Goal: Transaction & Acquisition: Book appointment/travel/reservation

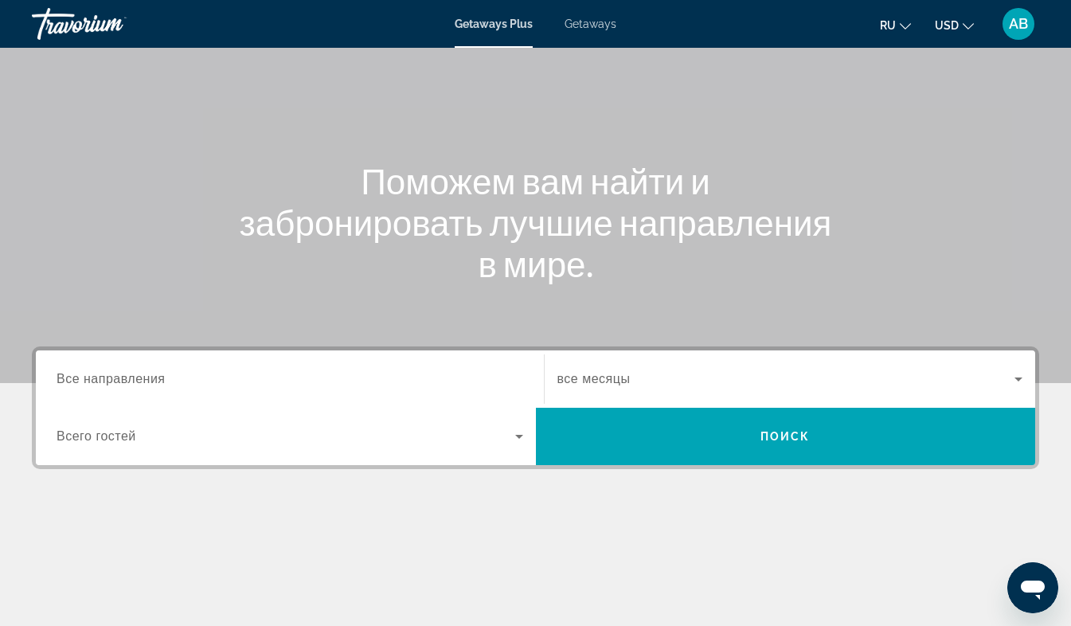
scroll to position [103, 0]
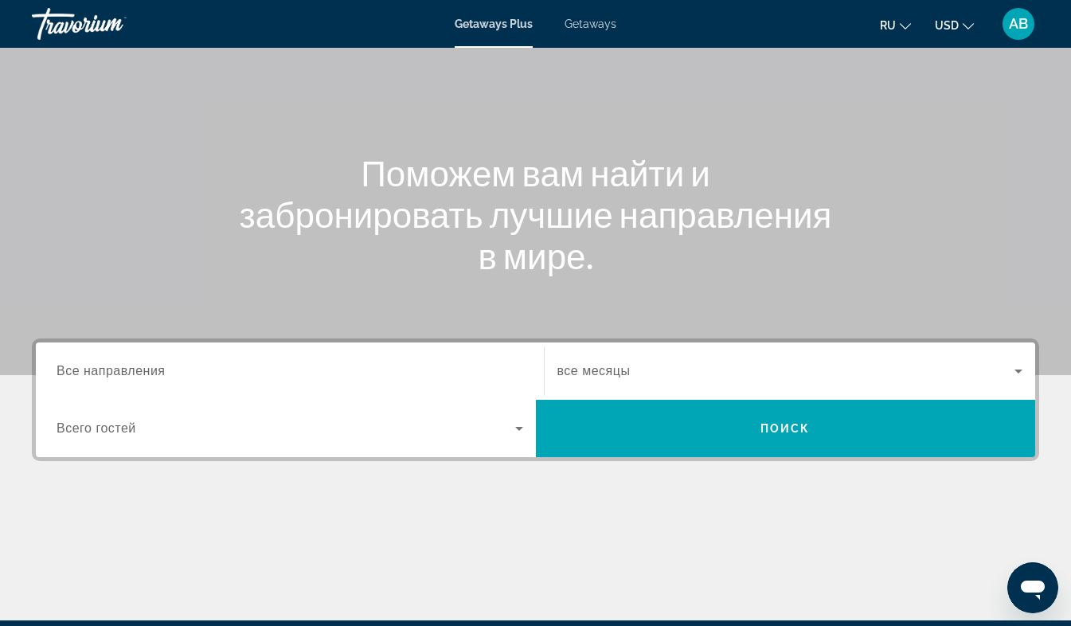
click at [158, 374] on span "Все направления" at bounding box center [111, 371] width 109 height 14
click at [158, 374] on input "Destination Все направления" at bounding box center [290, 371] width 467 height 19
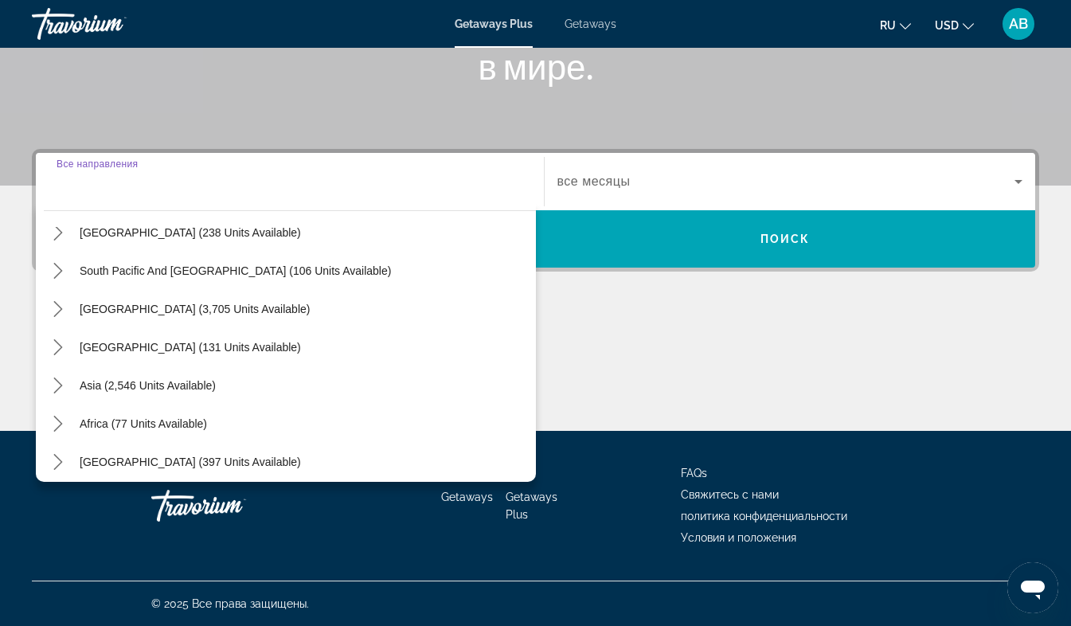
scroll to position [258, 0]
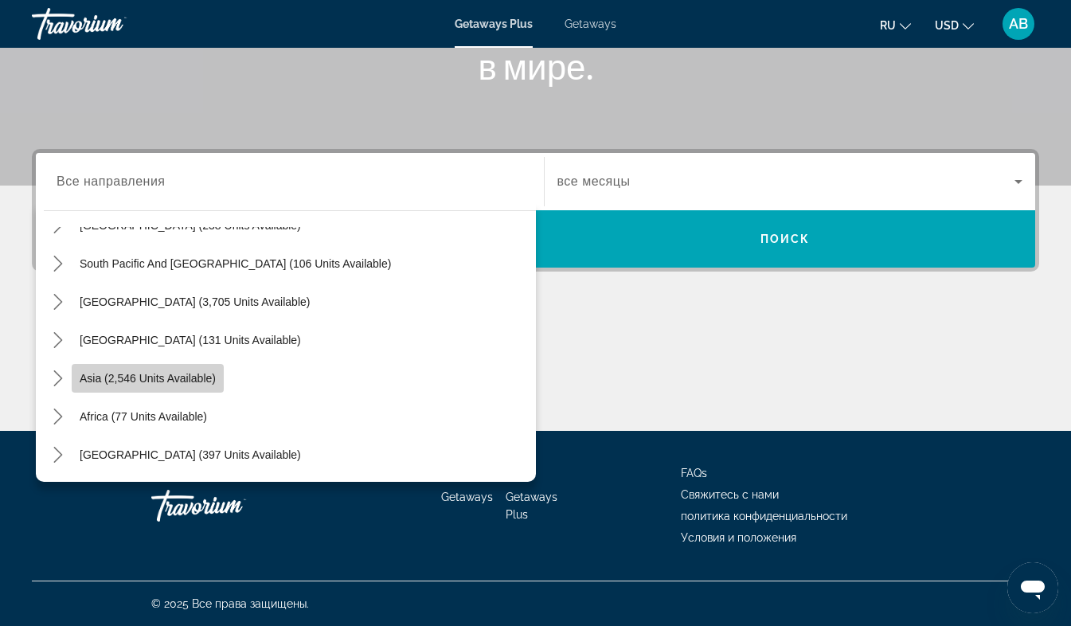
click at [154, 378] on span "Asia (2,546 units available)" at bounding box center [148, 378] width 136 height 13
type input "**********"
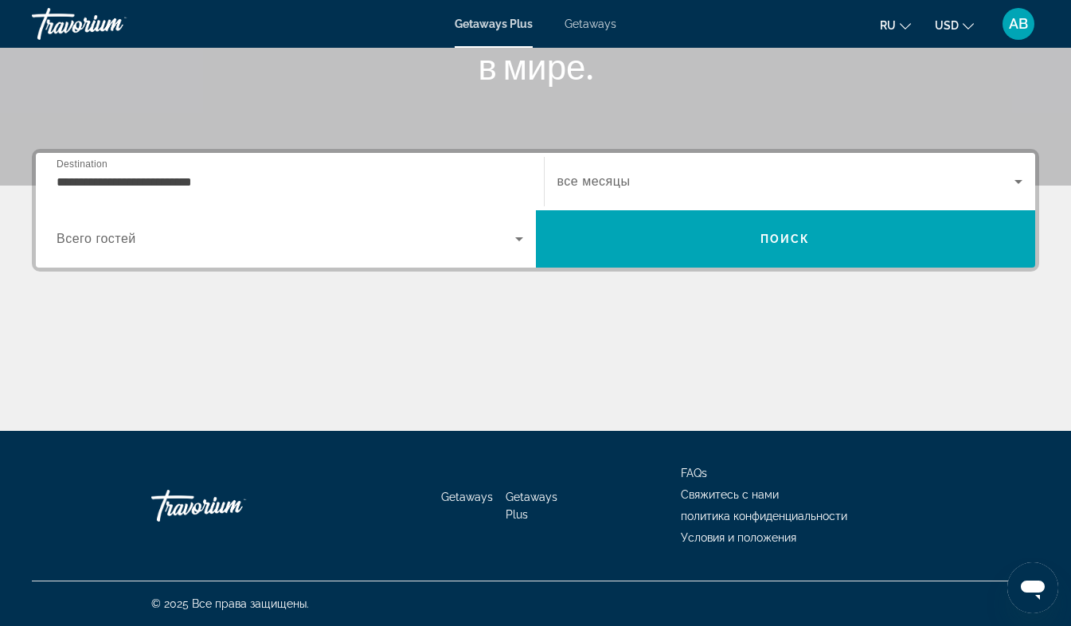
click at [107, 234] on span "Всего гостей" at bounding box center [97, 239] width 80 height 14
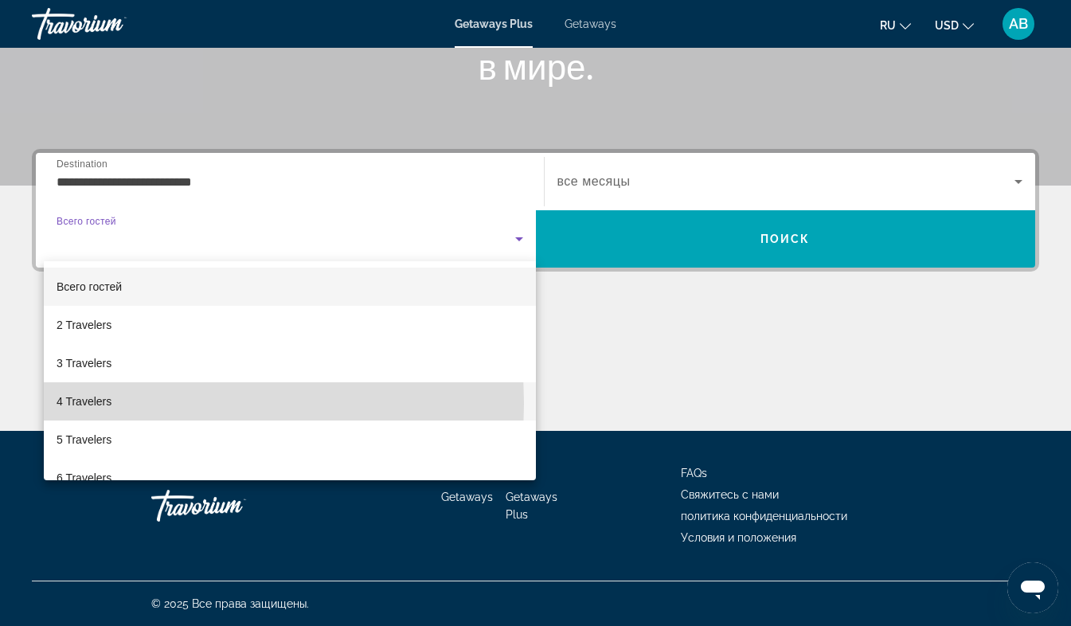
click at [116, 404] on mat-option "4 Travelers" at bounding box center [290, 401] width 492 height 38
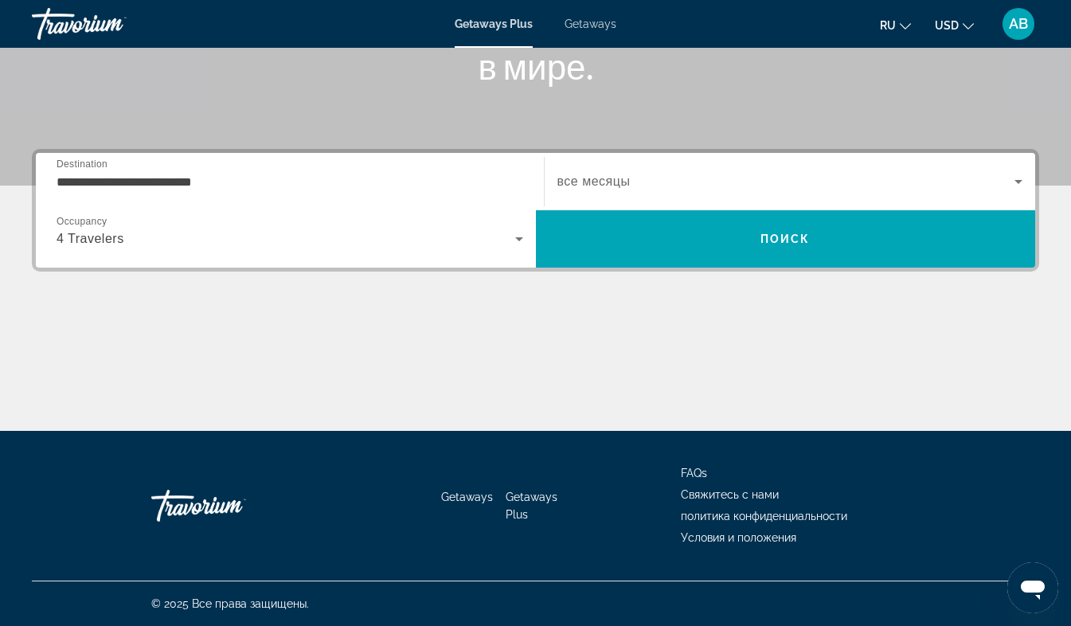
click at [600, 178] on span "все месяцы" at bounding box center [593, 181] width 73 height 14
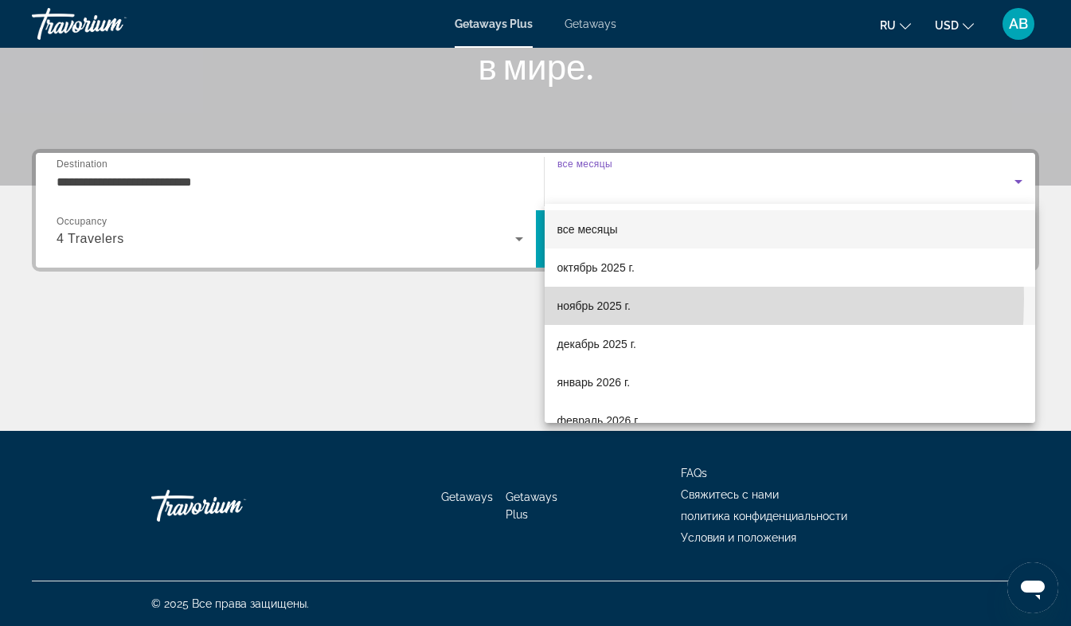
click at [589, 299] on span "ноябрь 2025 г." at bounding box center [593, 305] width 73 height 19
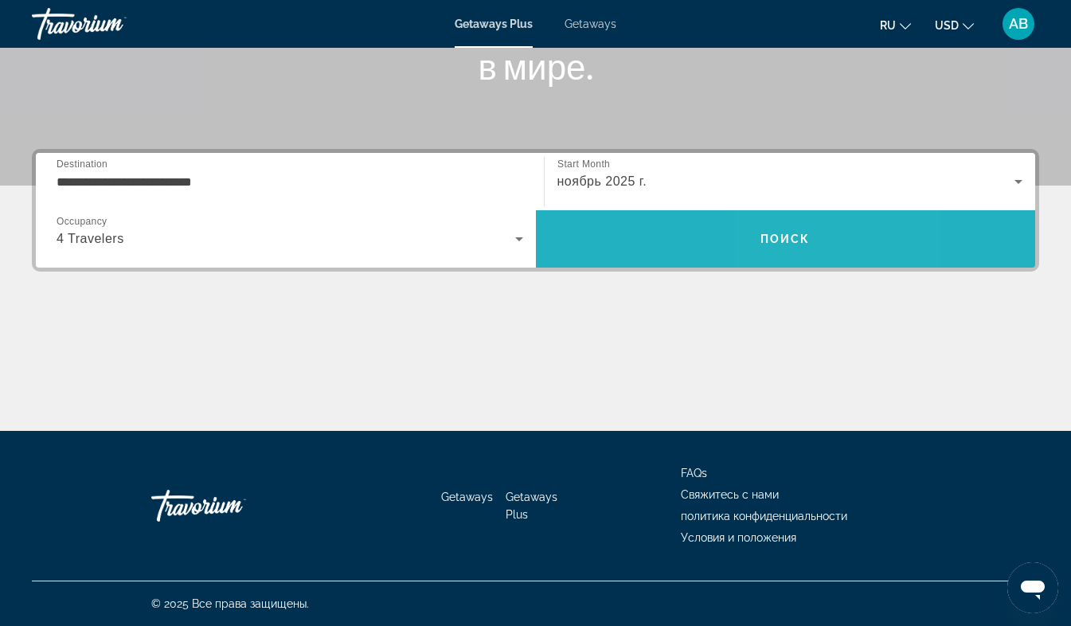
click at [788, 236] on span "Поиск" at bounding box center [785, 239] width 50 height 13
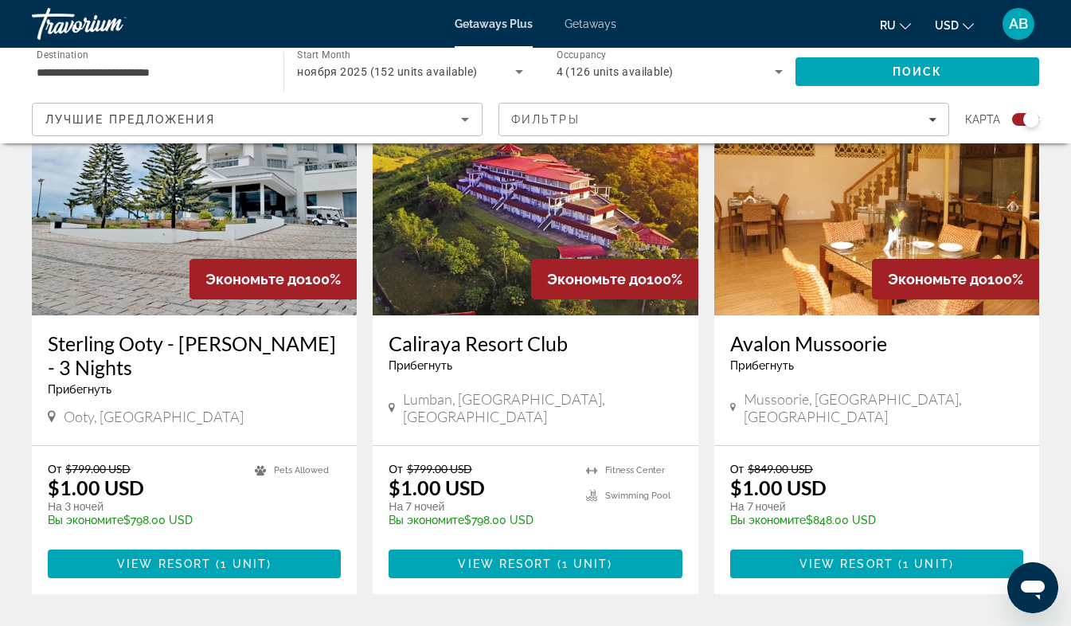
scroll to position [1234, 0]
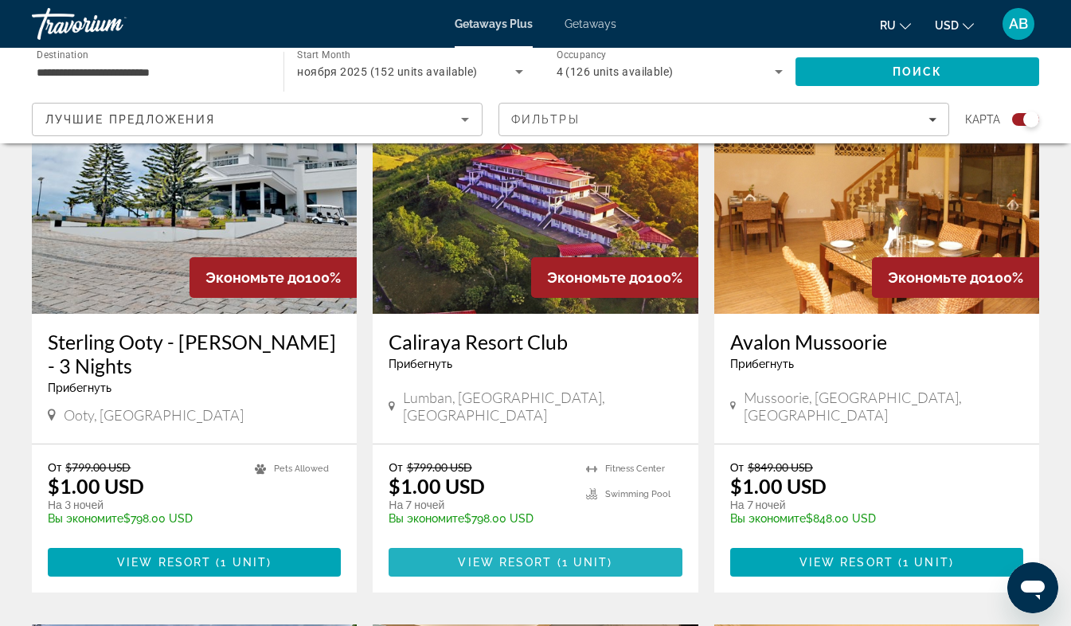
click at [533, 556] on span "View Resort" at bounding box center [505, 562] width 94 height 13
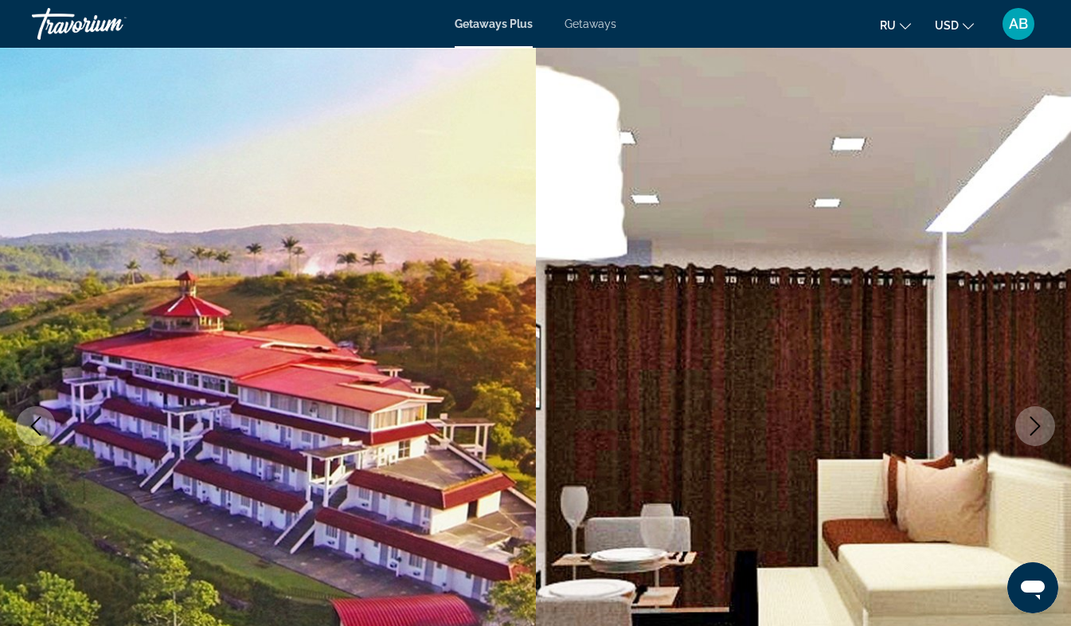
scroll to position [1961, 0]
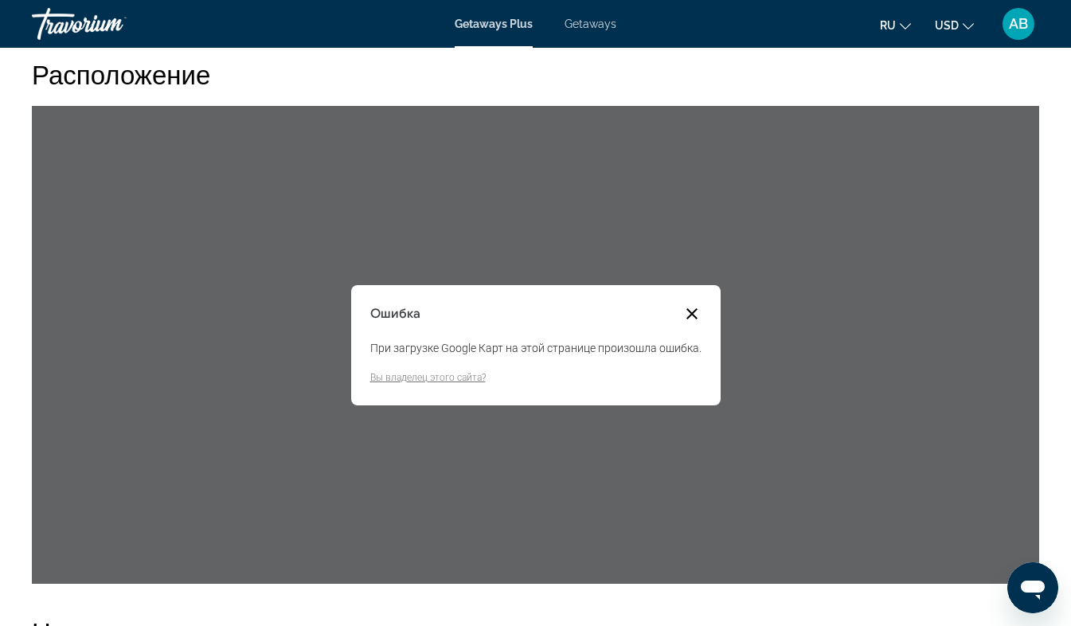
click at [690, 309] on button "Закрыть диалоговое окно" at bounding box center [691, 313] width 19 height 19
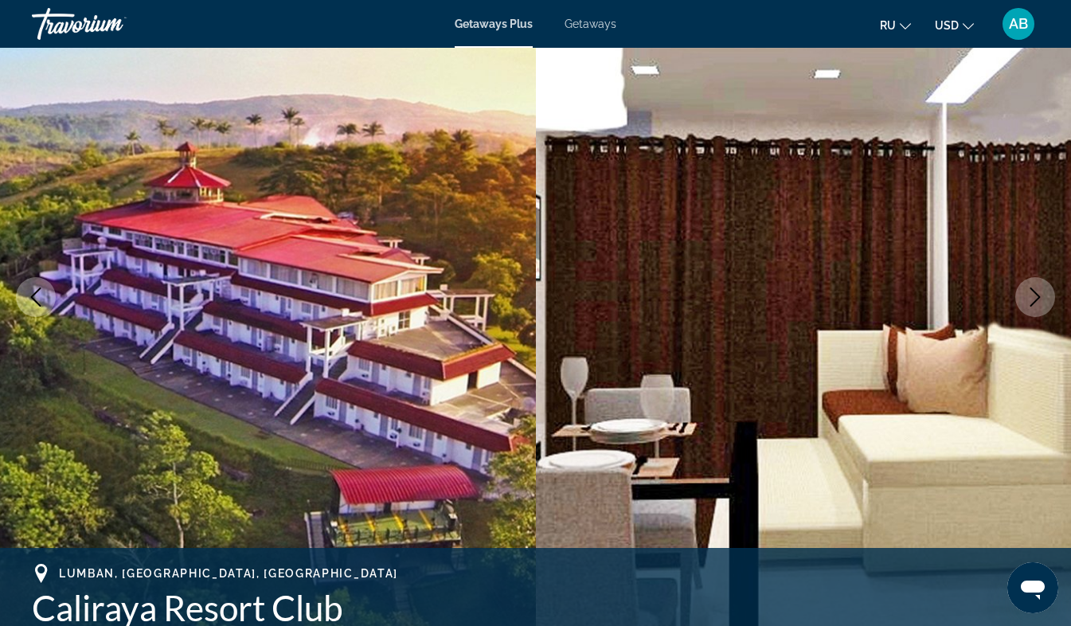
scroll to position [128, 0]
click at [1033, 293] on icon "Next image" at bounding box center [1035, 297] width 19 height 19
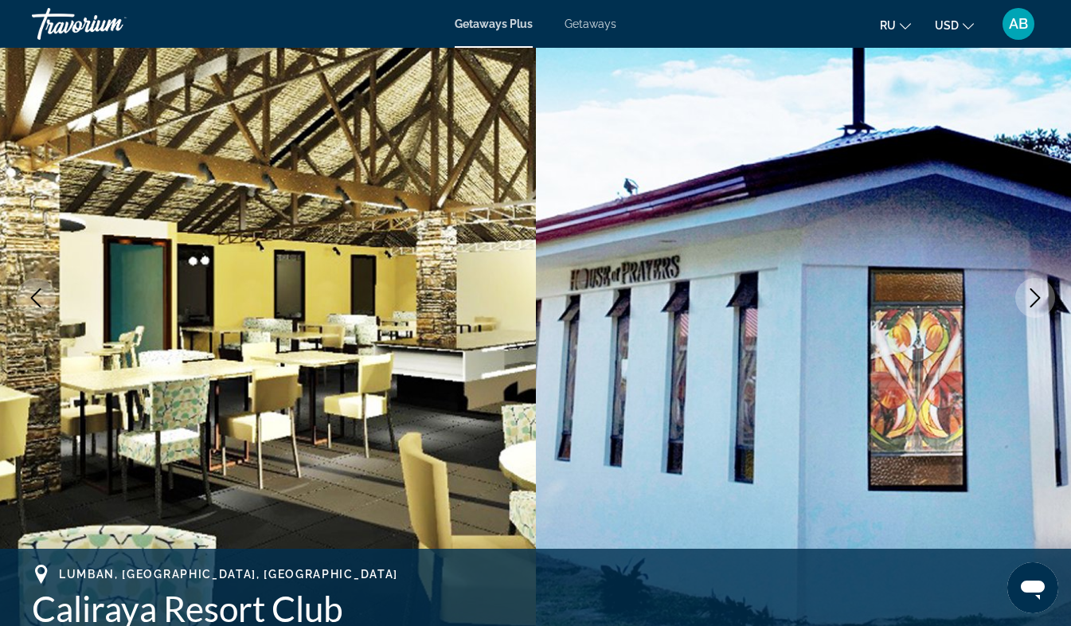
click at [1033, 293] on icon "Next image" at bounding box center [1035, 297] width 19 height 19
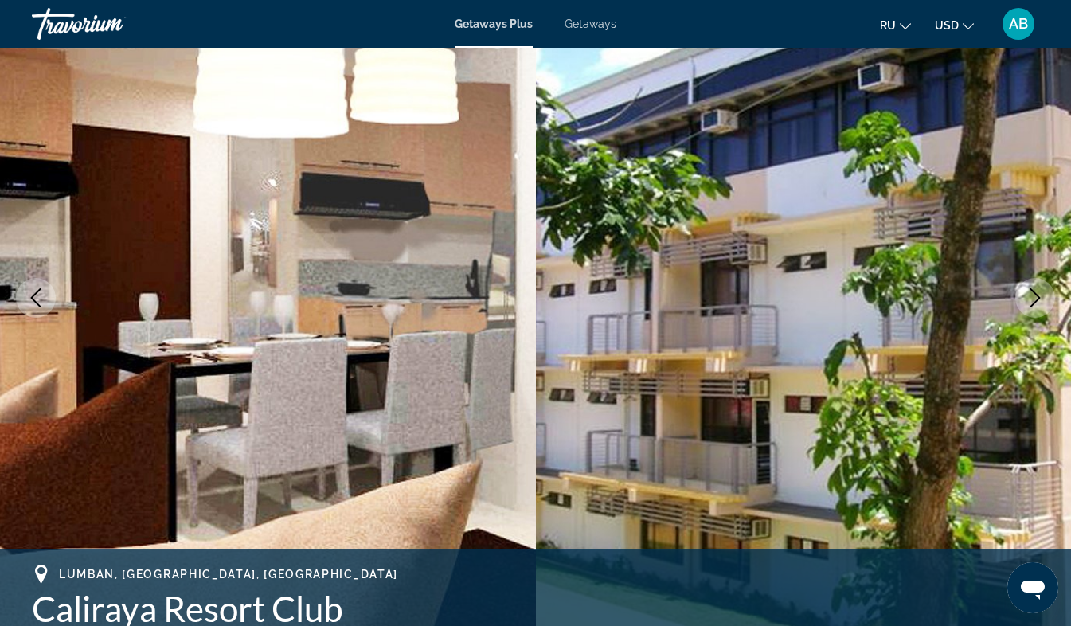
click at [1033, 293] on icon "Next image" at bounding box center [1035, 297] width 19 height 19
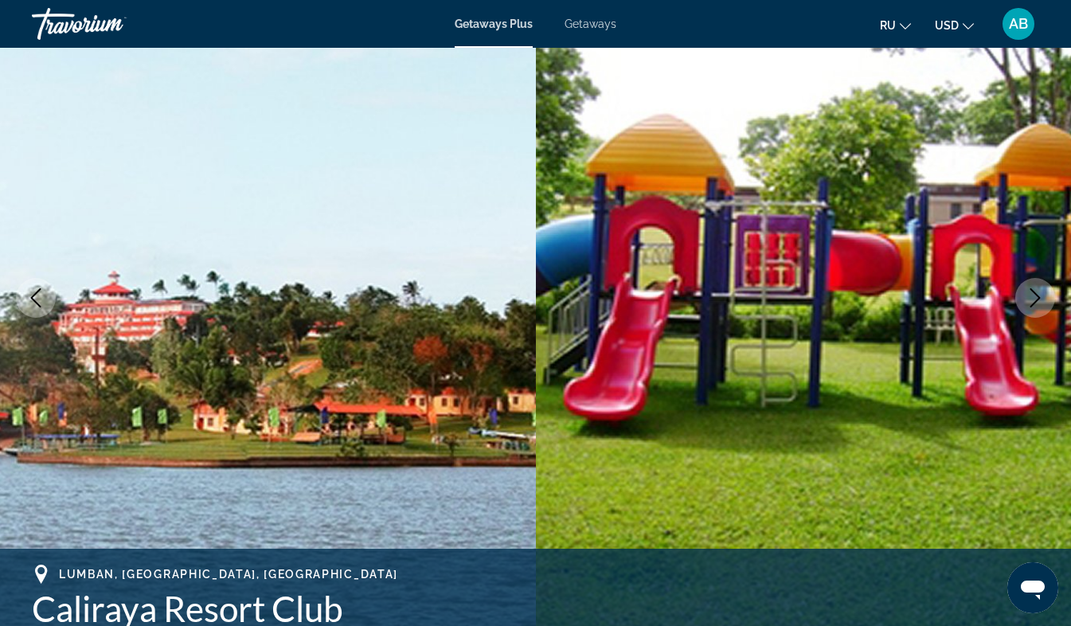
click at [1033, 293] on icon "Next image" at bounding box center [1035, 297] width 19 height 19
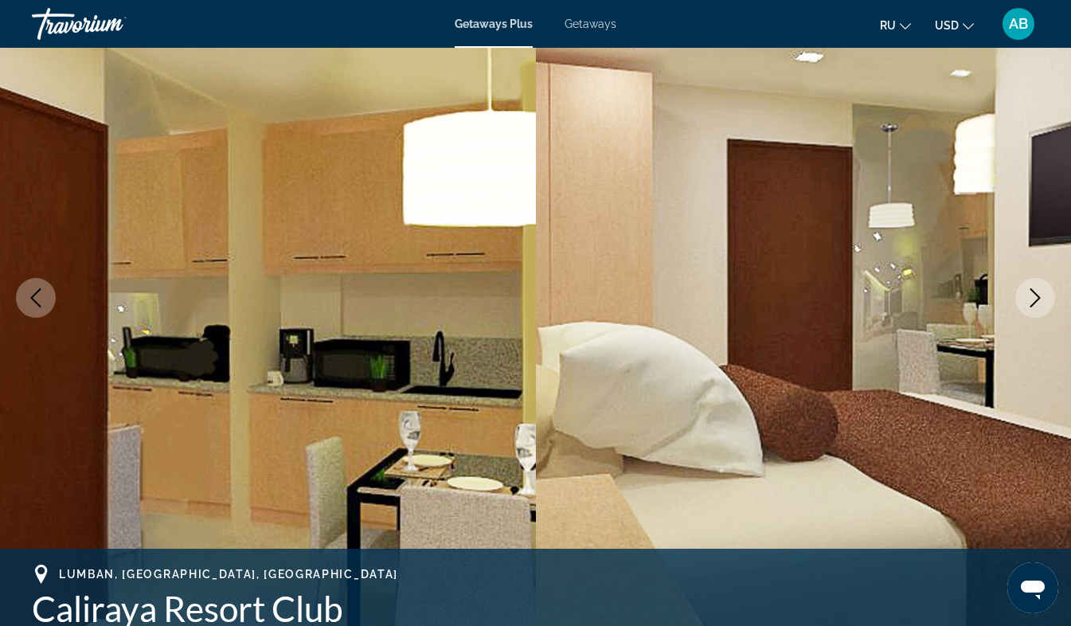
click at [1033, 293] on icon "Next image" at bounding box center [1035, 297] width 19 height 19
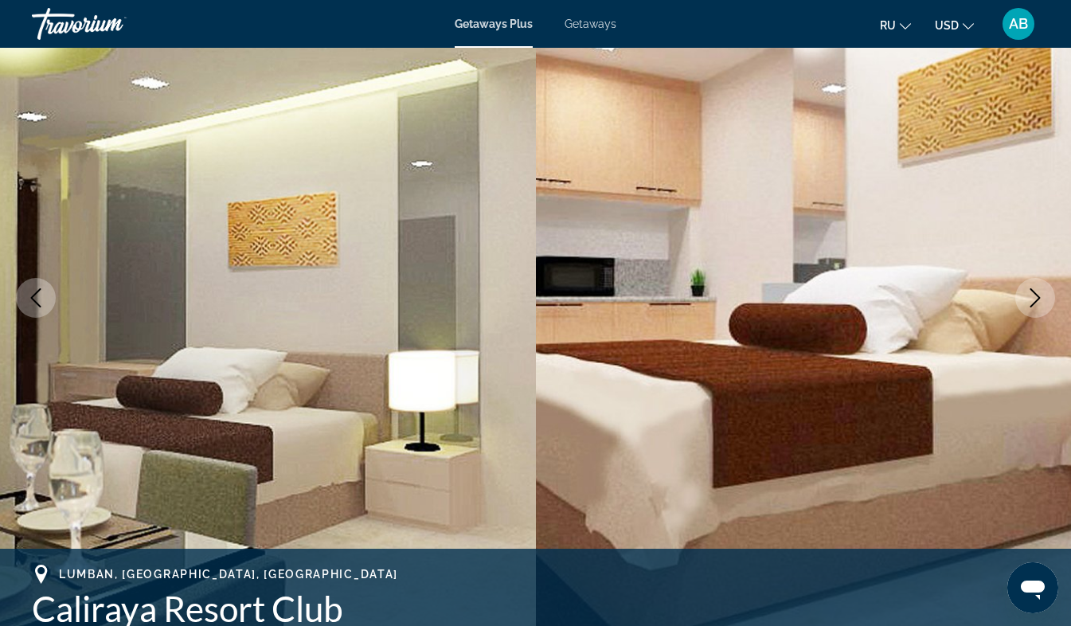
click at [1033, 293] on icon "Next image" at bounding box center [1035, 297] width 19 height 19
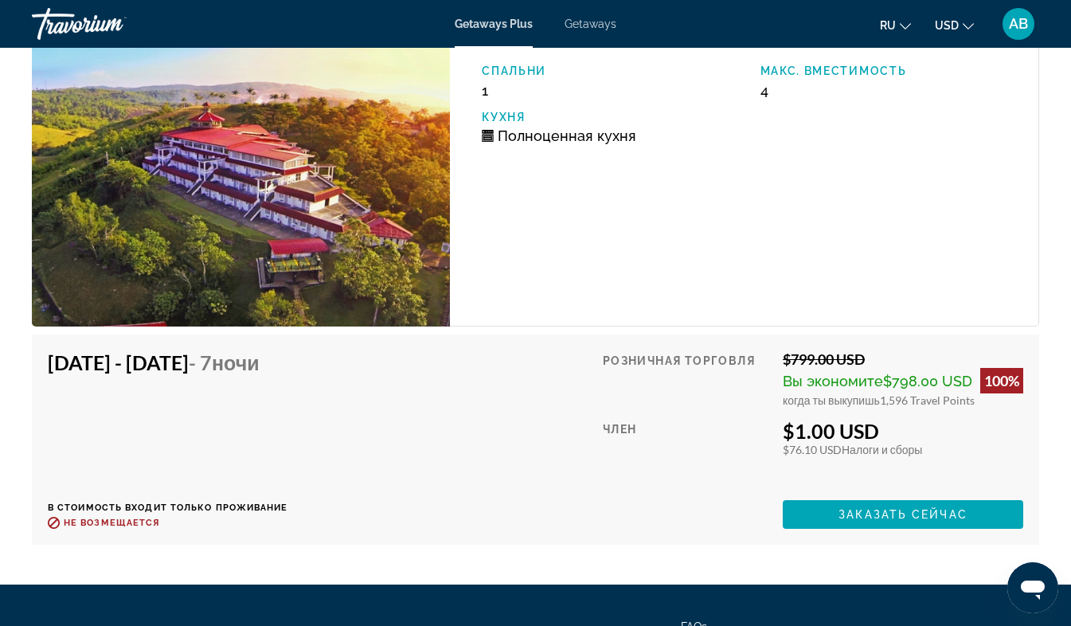
scroll to position [2617, 0]
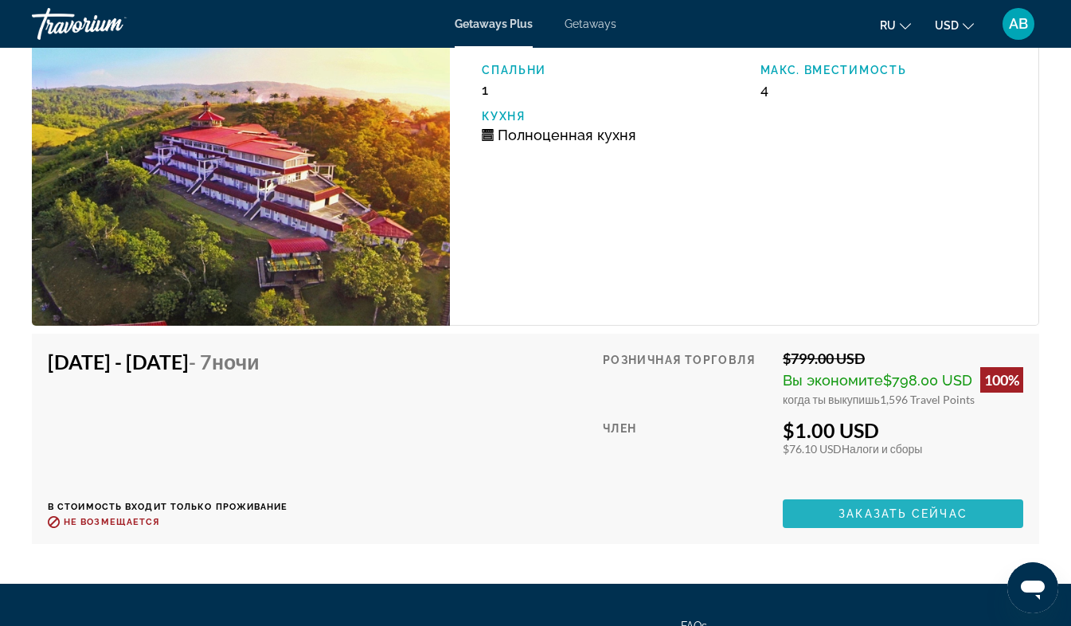
click at [895, 508] on span "Заказать сейчас" at bounding box center [902, 513] width 129 height 13
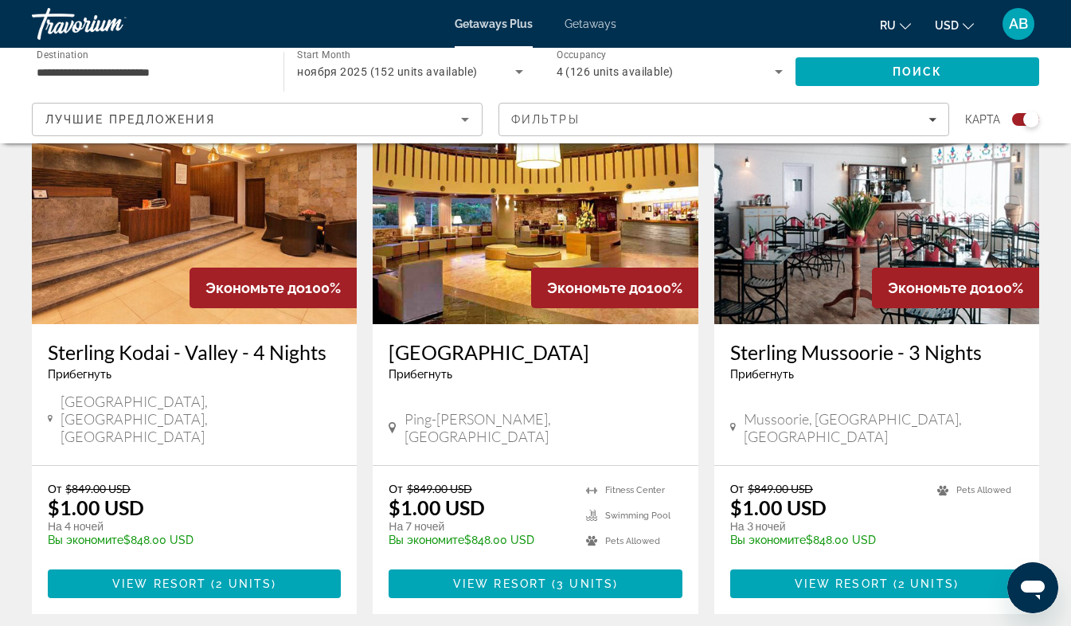
scroll to position [2414, 0]
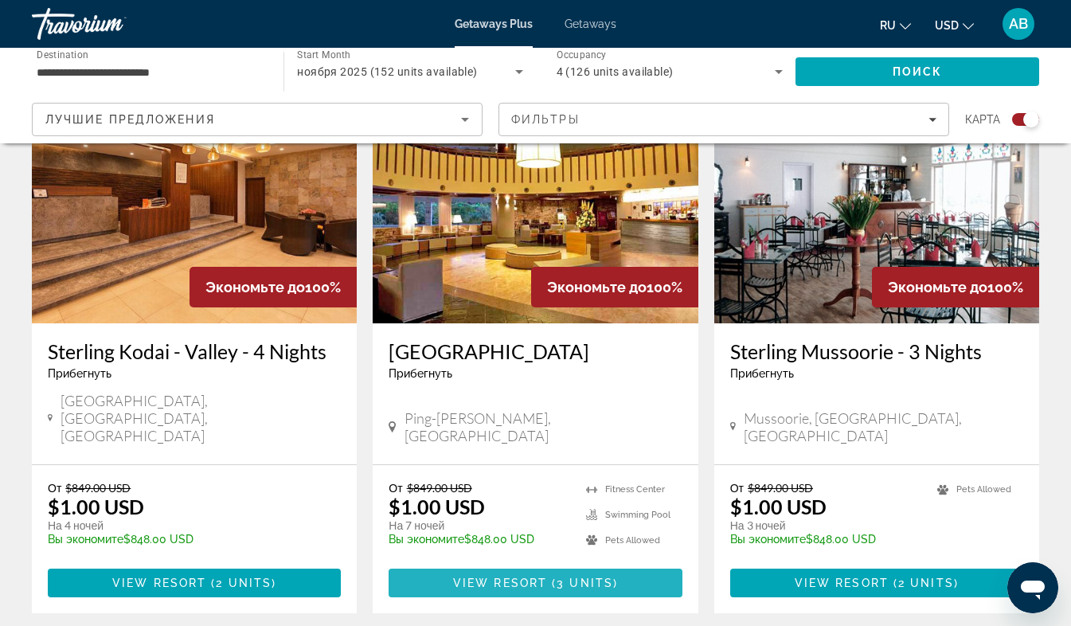
click at [545, 576] on span "View Resort" at bounding box center [500, 582] width 94 height 13
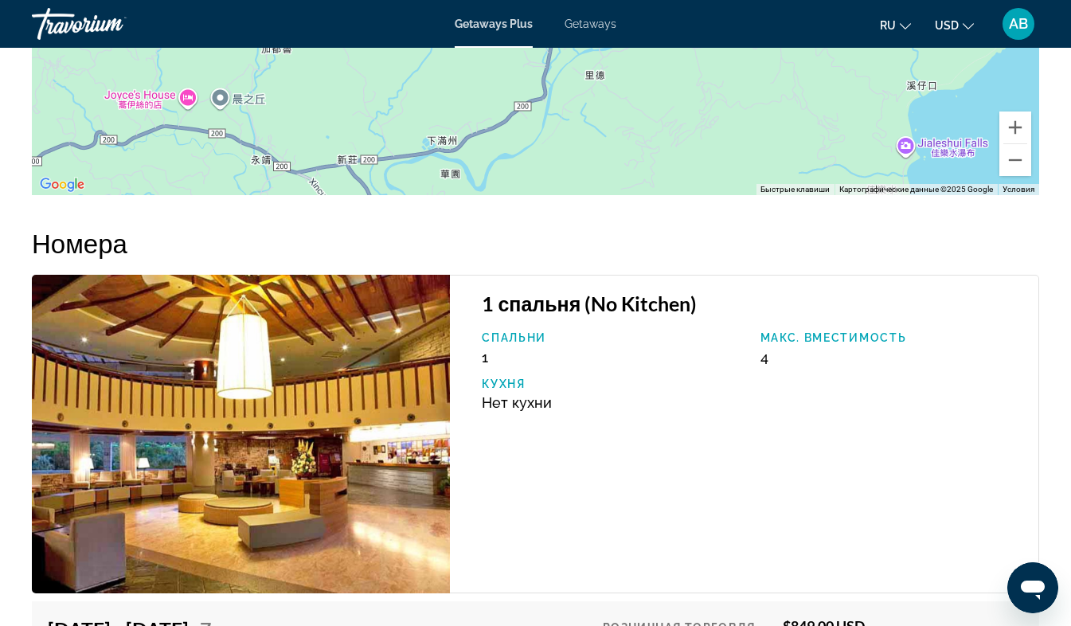
scroll to position [2641, 0]
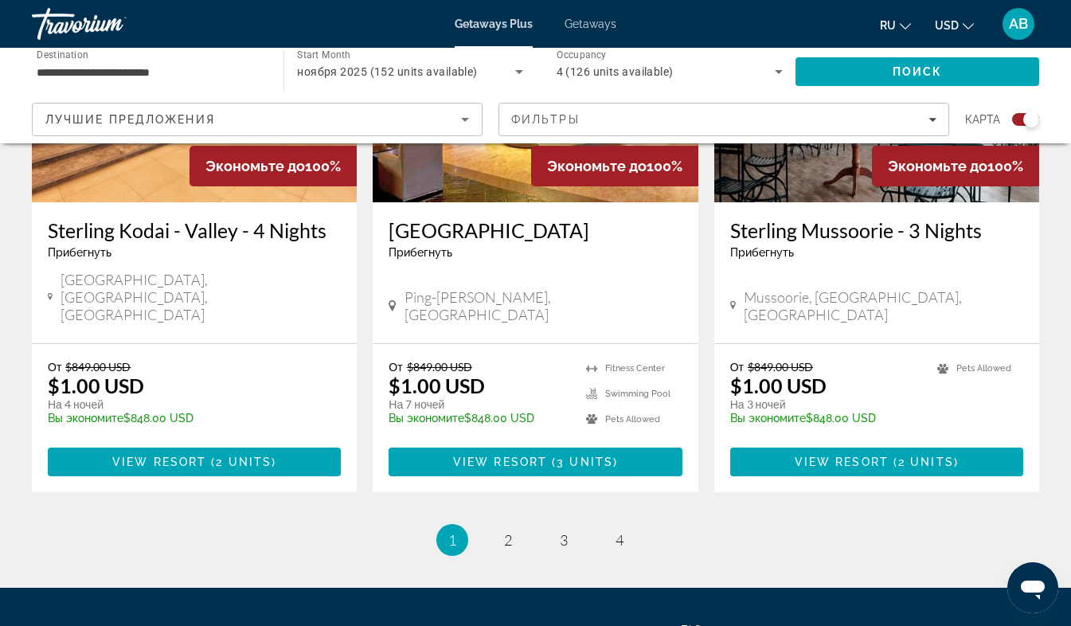
scroll to position [2539, 0]
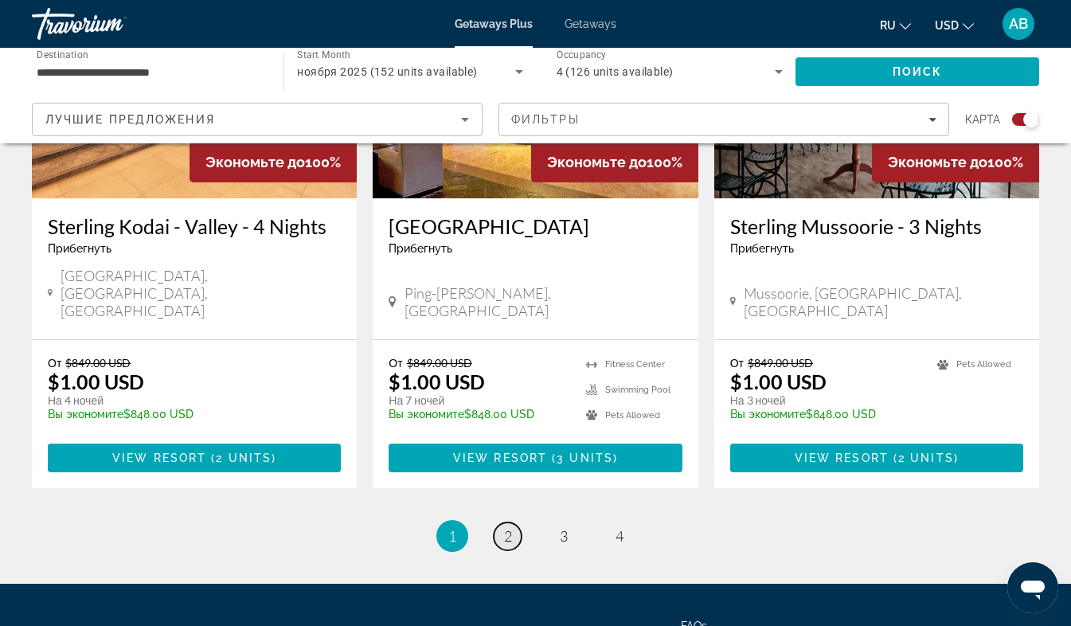
click at [507, 527] on span "2" at bounding box center [508, 536] width 8 height 18
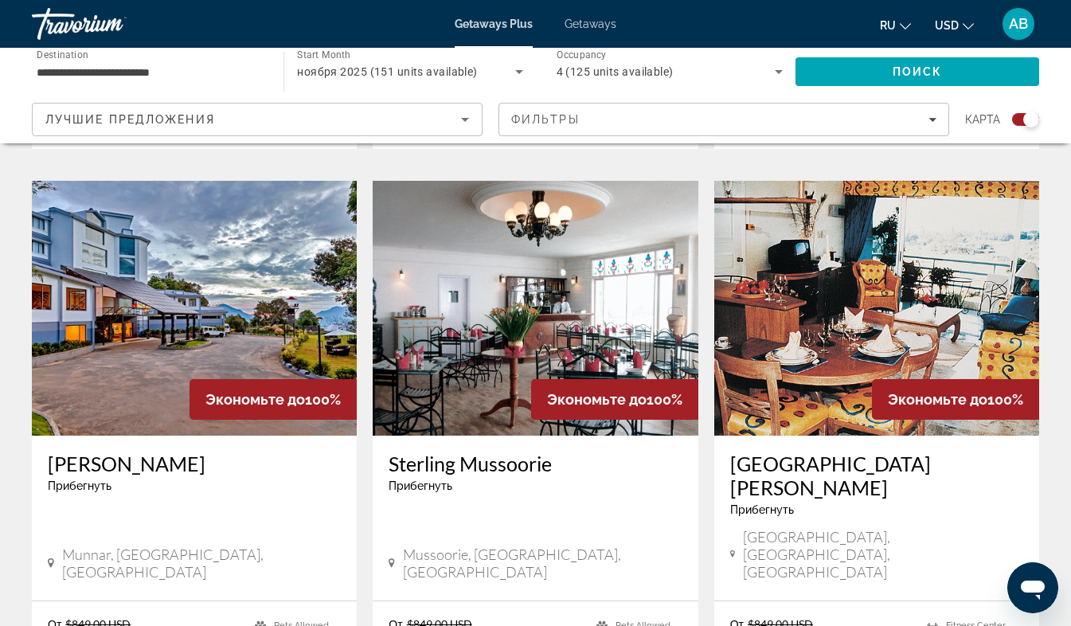
scroll to position [1717, 0]
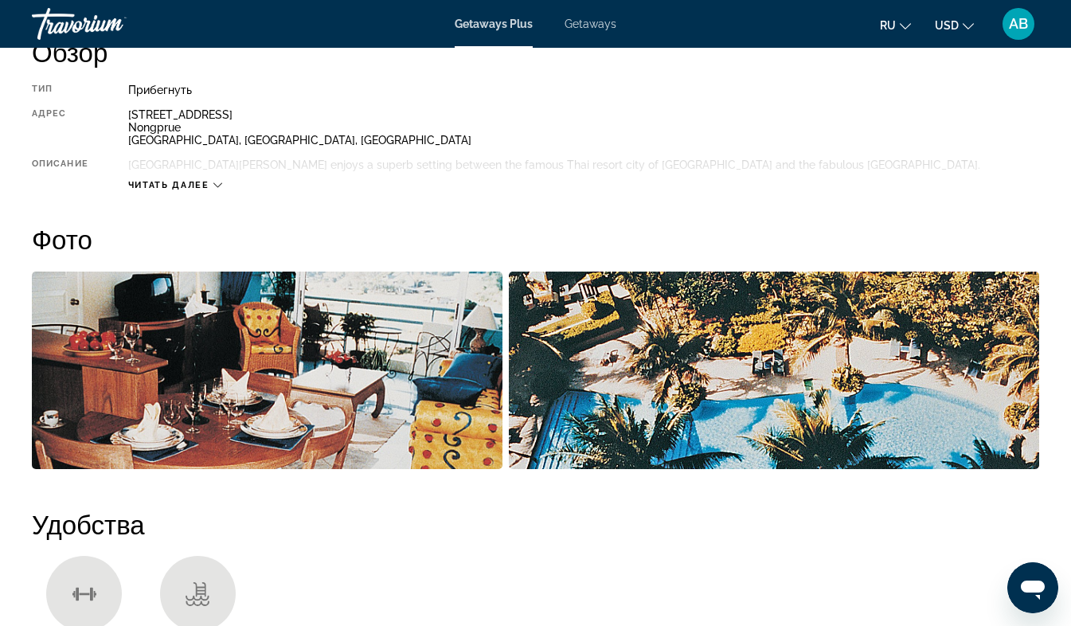
scroll to position [847, 0]
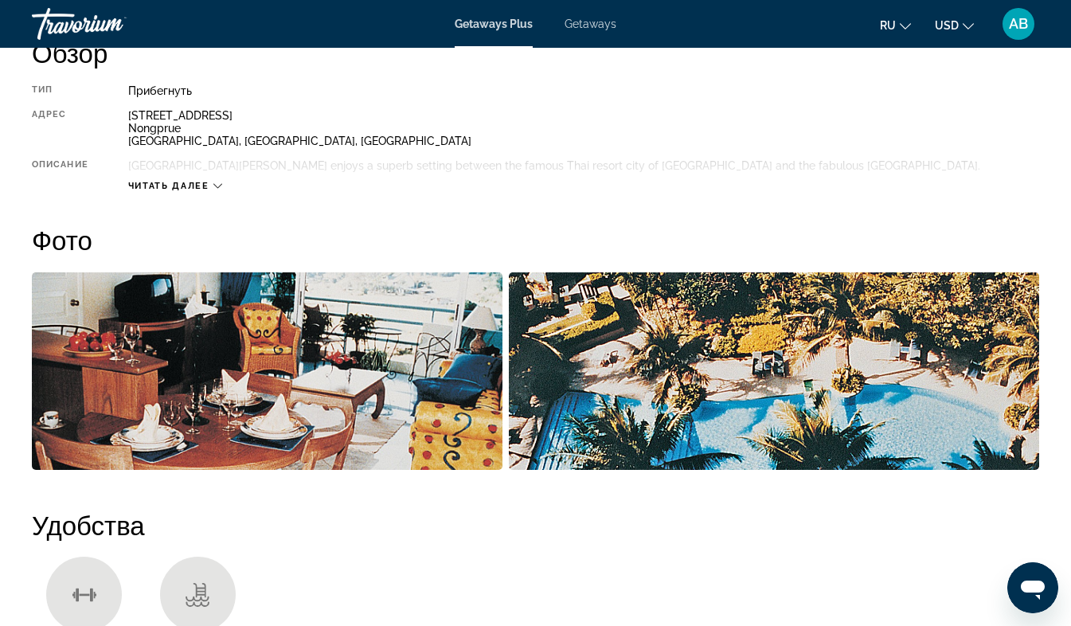
click at [217, 185] on icon "Main content" at bounding box center [217, 186] width 9 height 9
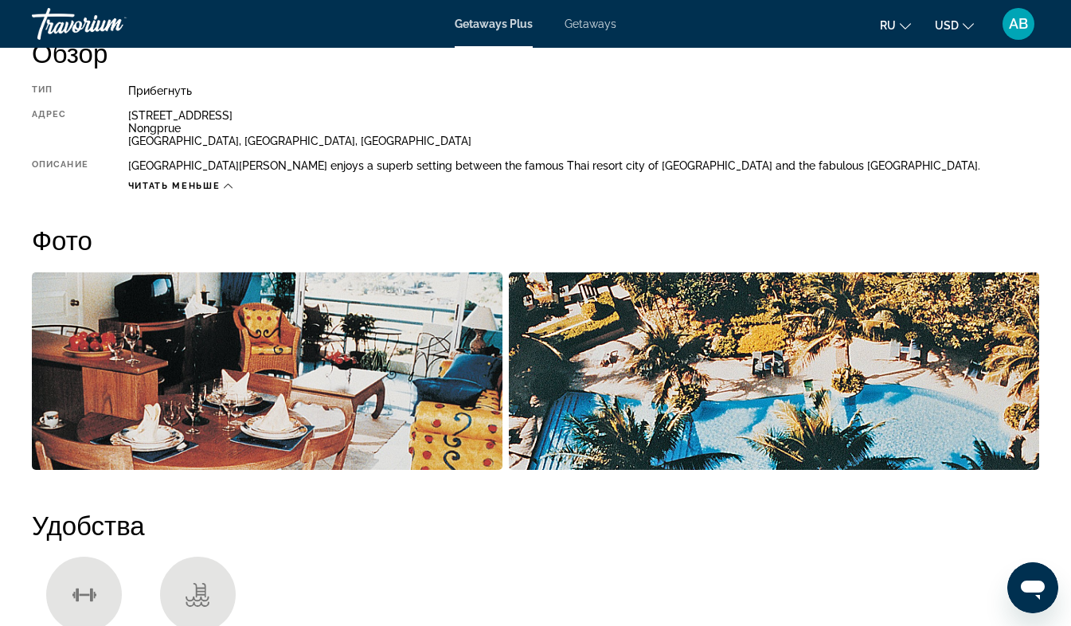
click at [588, 25] on span "Getaways" at bounding box center [591, 24] width 52 height 13
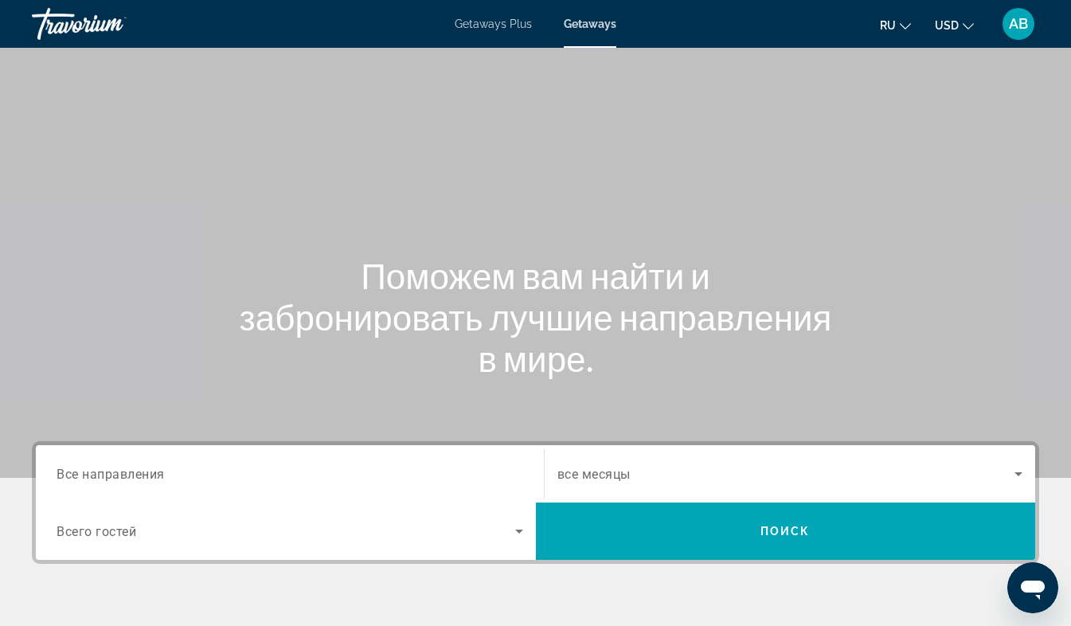
click at [123, 477] on span "Все направления" at bounding box center [111, 473] width 108 height 15
click at [123, 477] on input "Destination Все направления" at bounding box center [290, 474] width 467 height 19
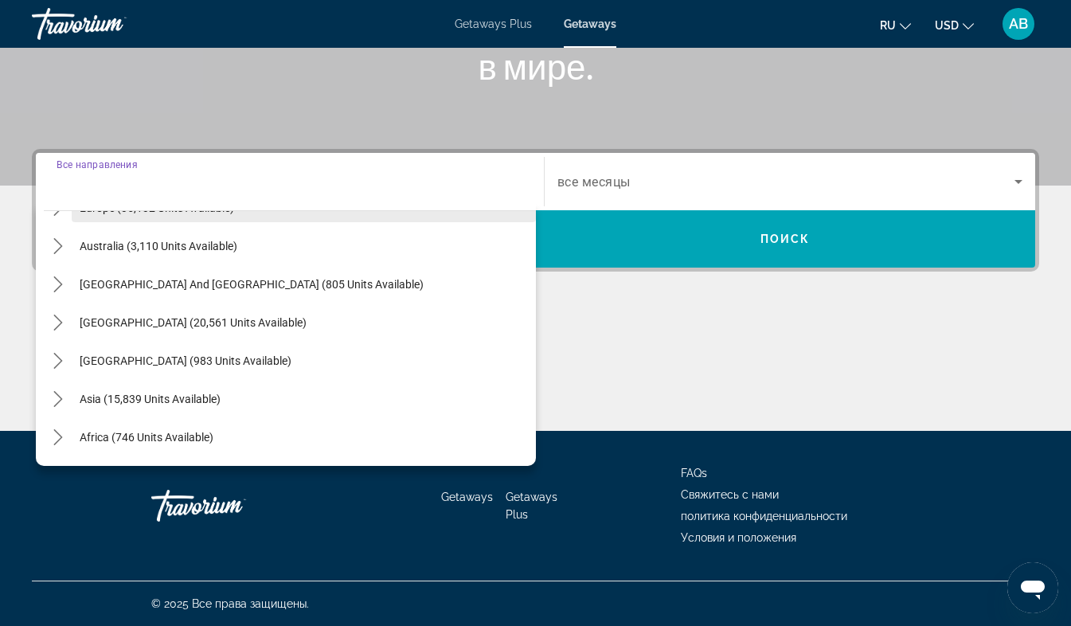
scroll to position [223, 0]
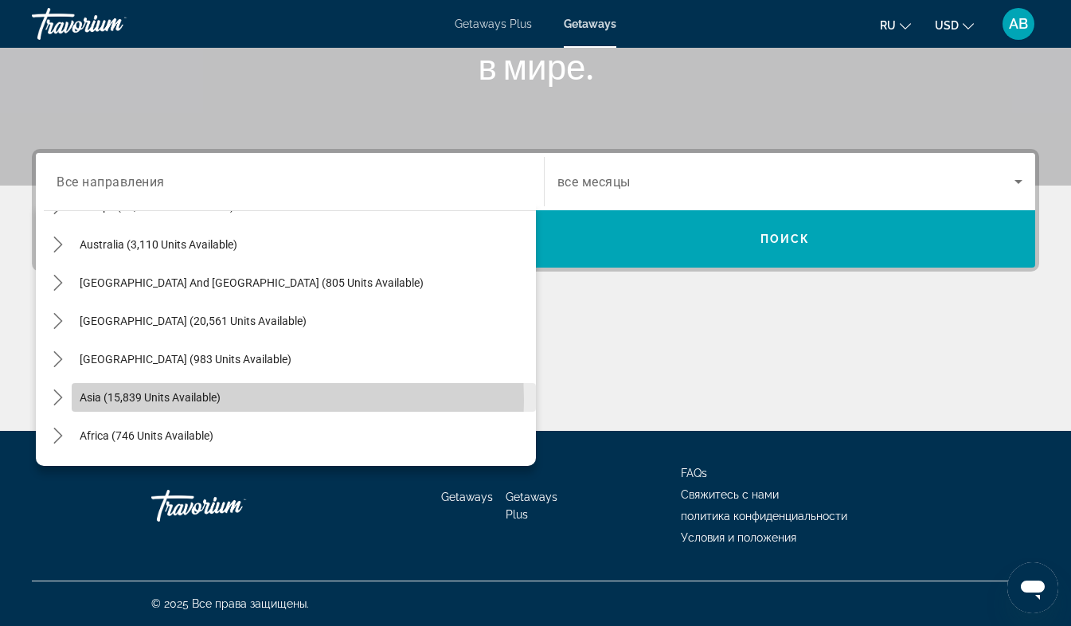
click at [157, 401] on span "Asia (15,839 units available)" at bounding box center [150, 397] width 141 height 13
type input "**********"
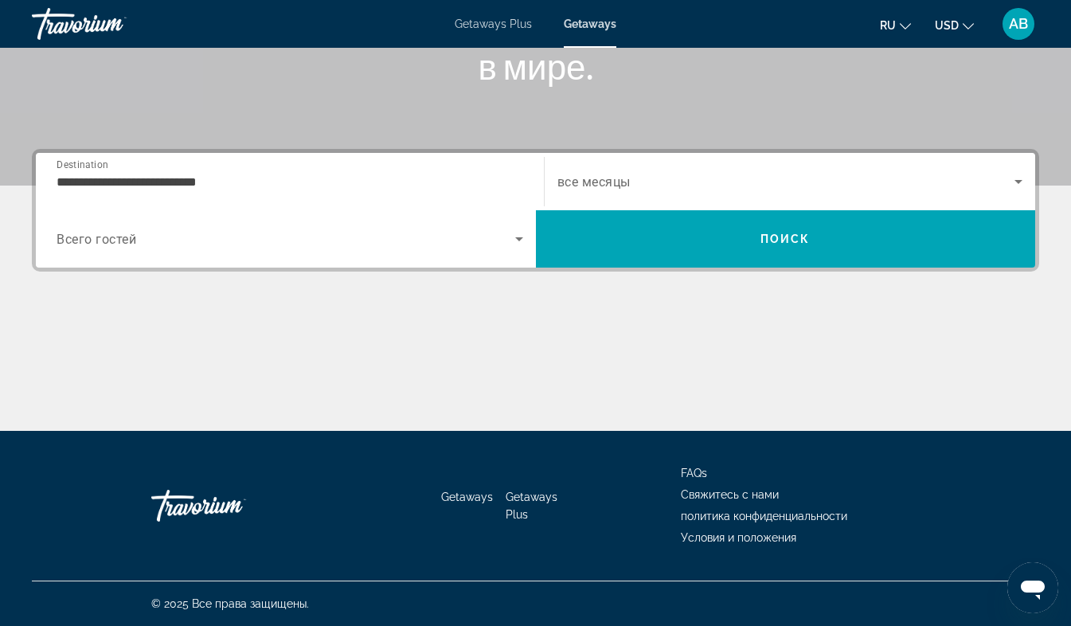
click at [122, 236] on span "Всего гостей" at bounding box center [97, 239] width 80 height 15
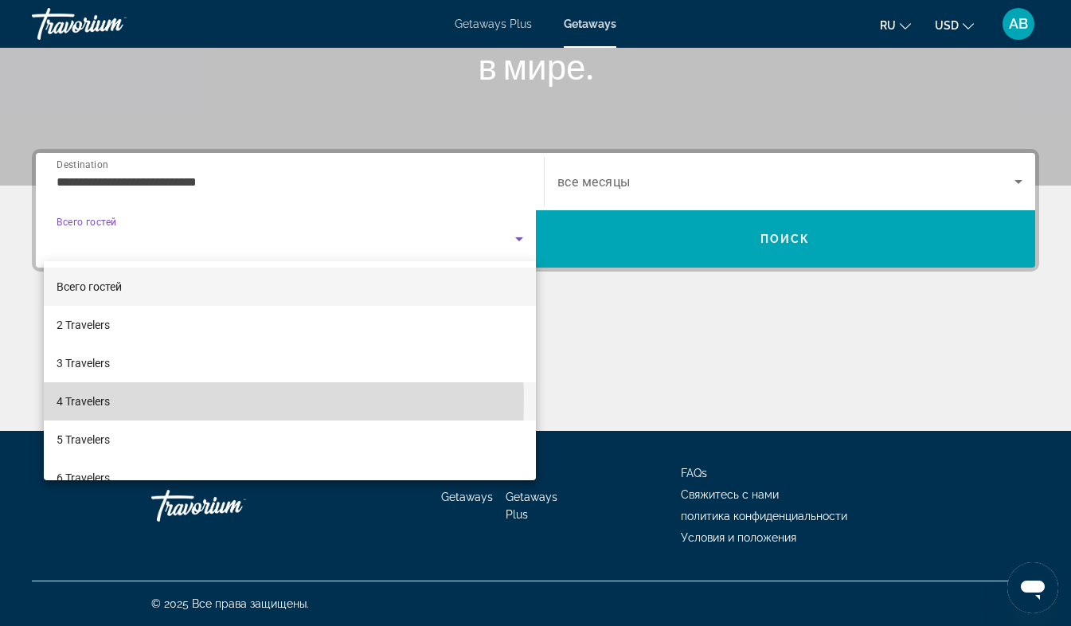
click at [93, 402] on span "4 Travelers" at bounding box center [83, 401] width 53 height 19
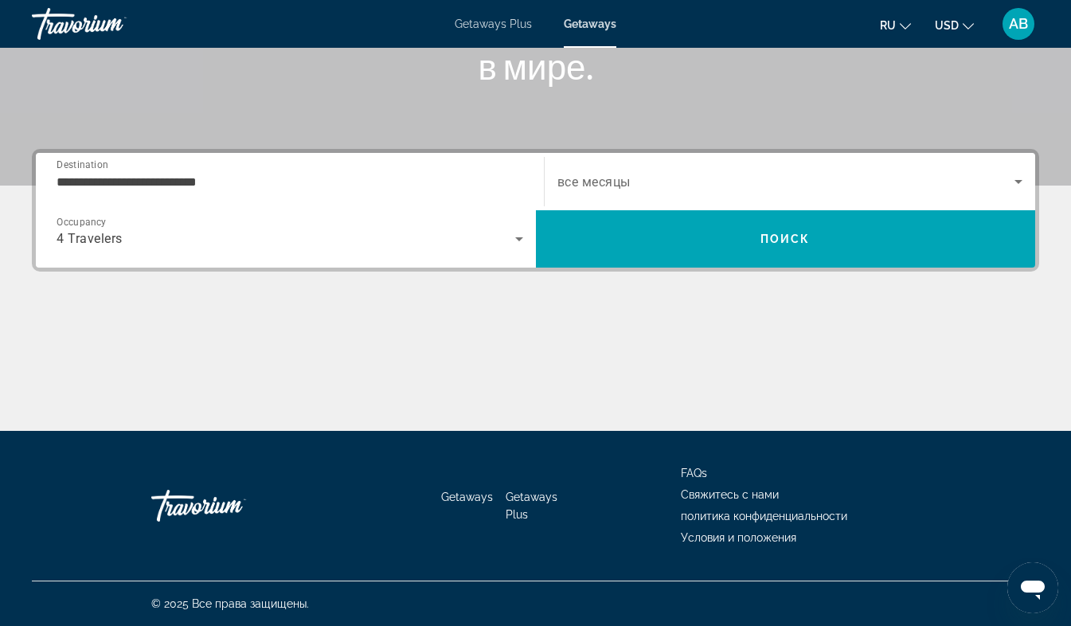
click at [615, 183] on span "все месяцы" at bounding box center [593, 181] width 73 height 15
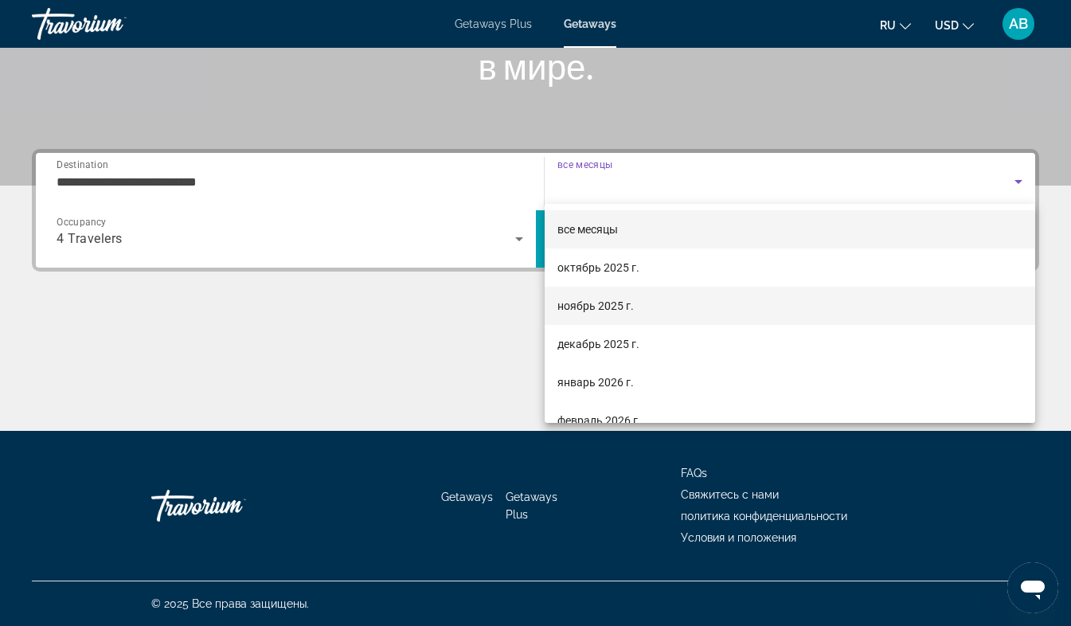
click at [593, 306] on span "ноябрь 2025 г." at bounding box center [595, 305] width 76 height 19
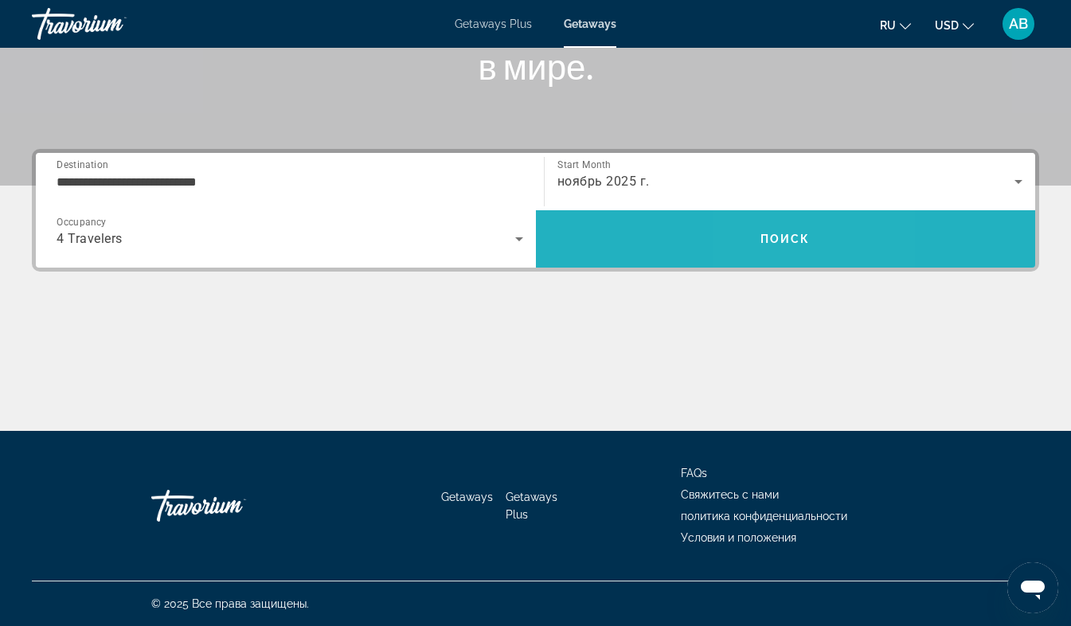
click at [773, 236] on span "Поиск" at bounding box center [785, 239] width 50 height 13
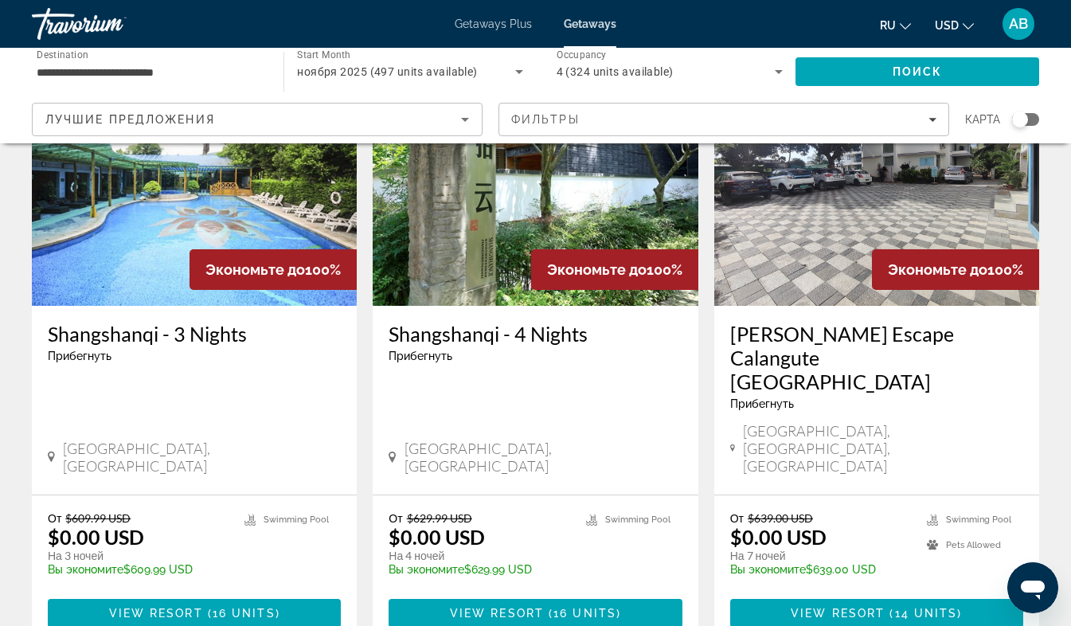
scroll to position [749, 0]
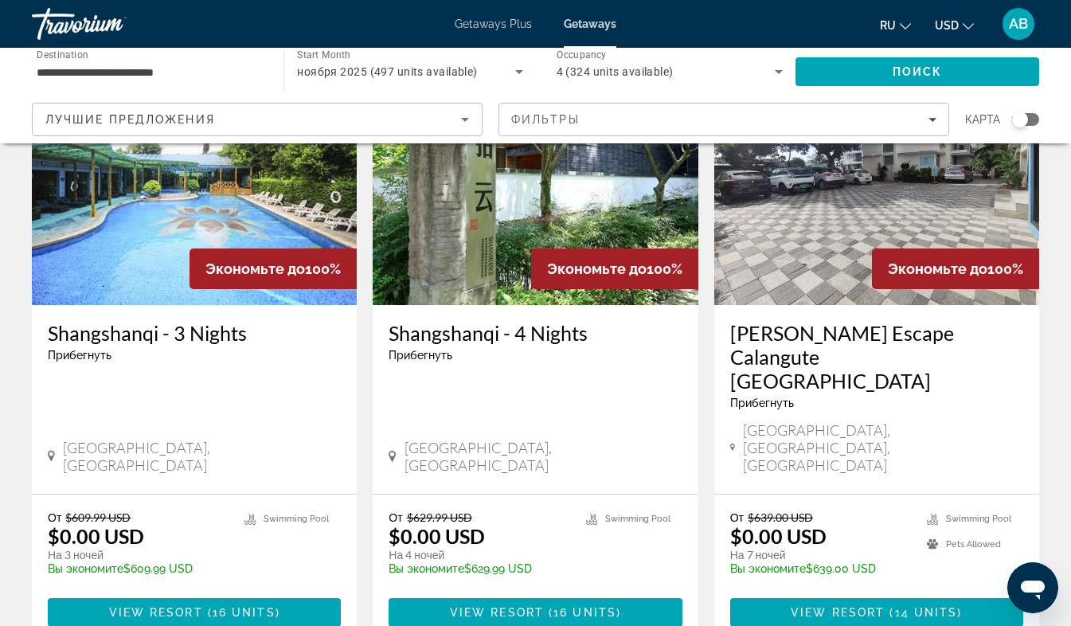
click at [773, 236] on img "Main content" at bounding box center [876, 177] width 325 height 255
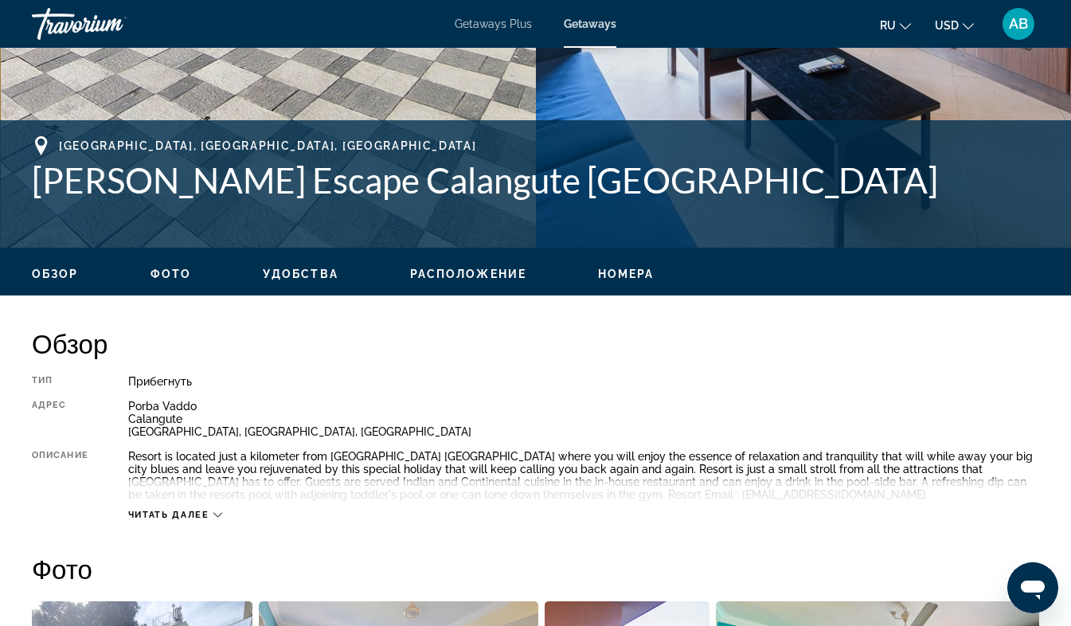
scroll to position [557, 0]
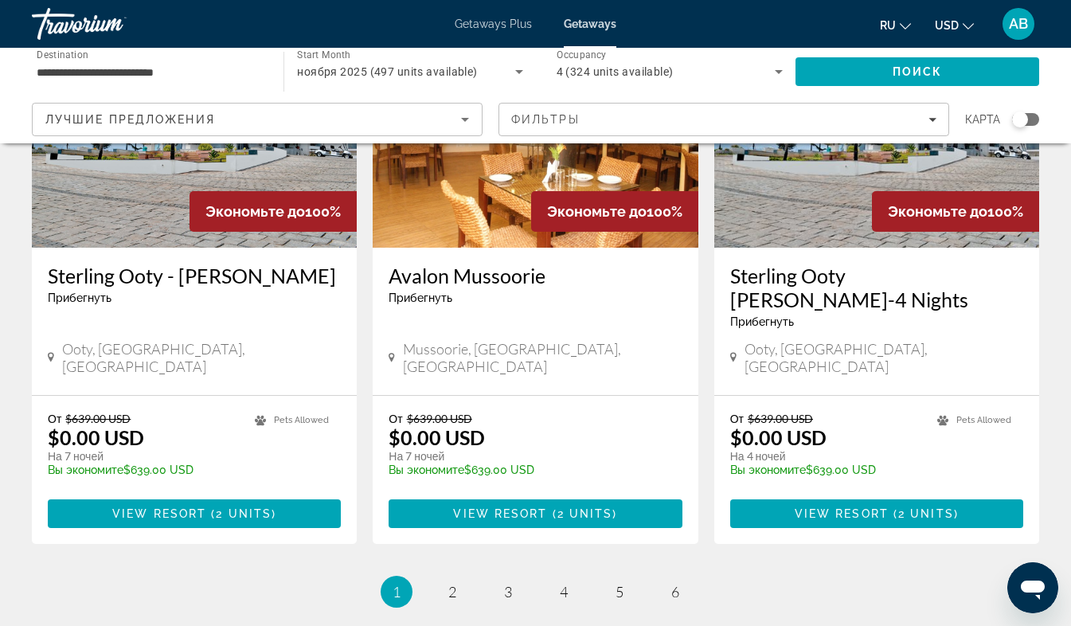
scroll to position [2038, 0]
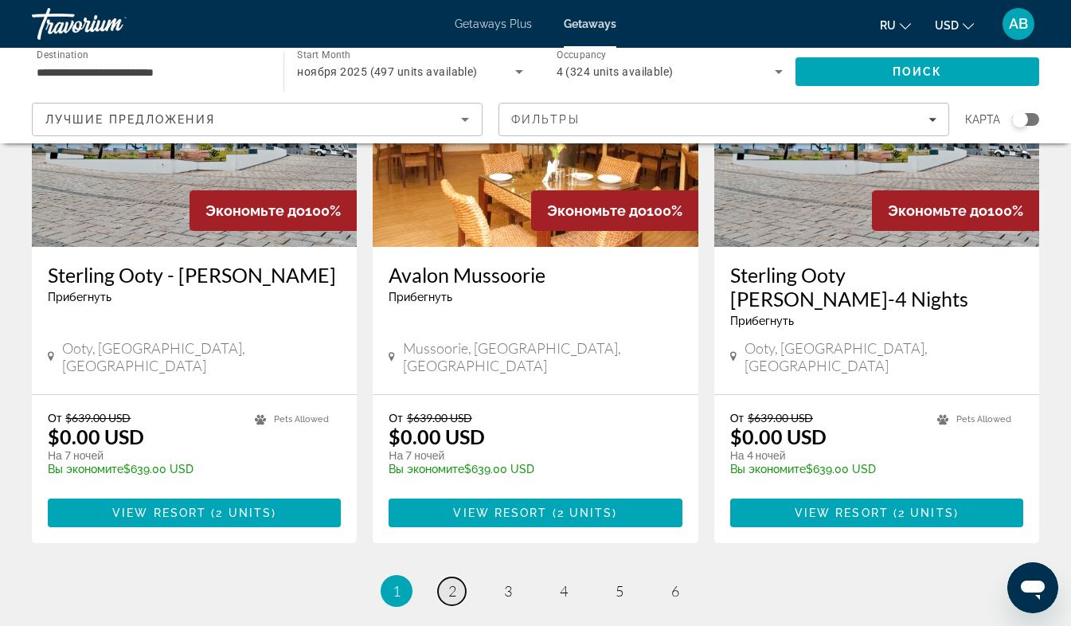
click at [448, 582] on span "2" at bounding box center [452, 591] width 8 height 18
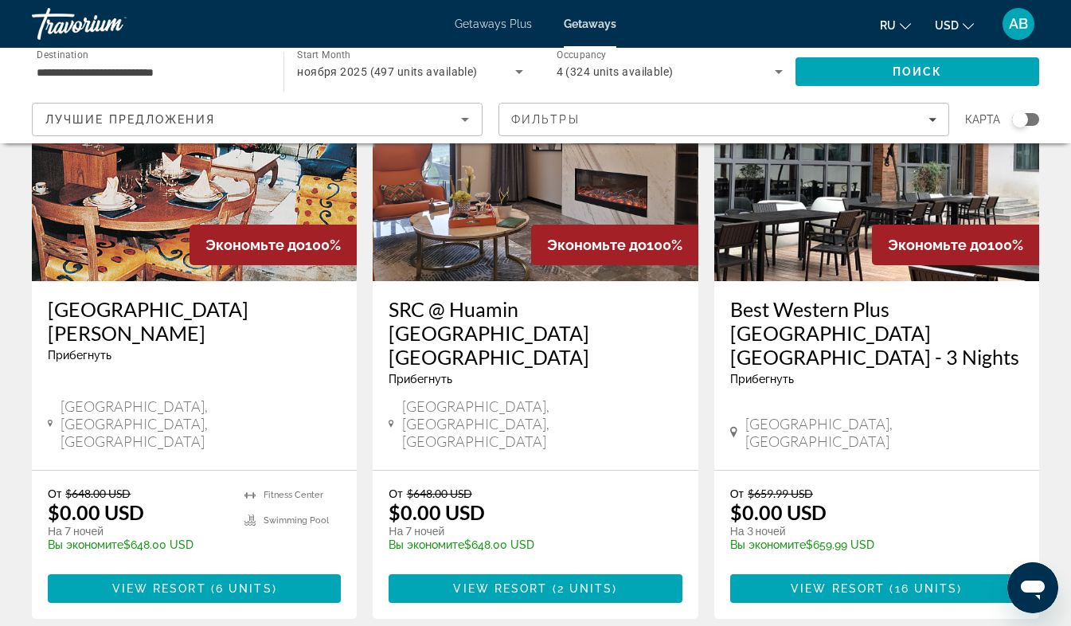
scroll to position [174, 0]
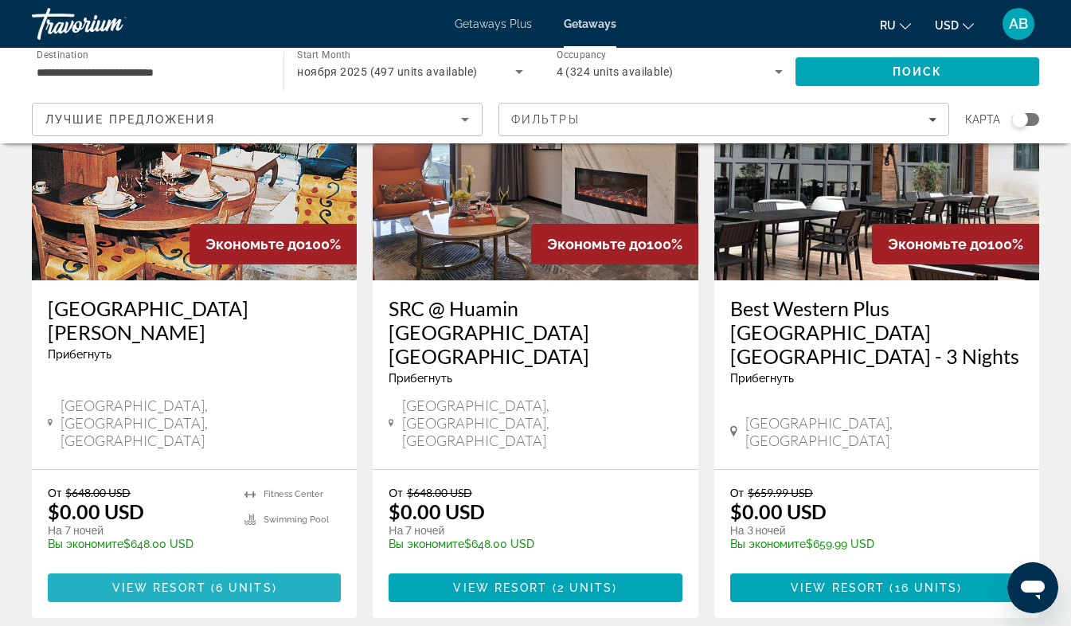
click at [248, 581] on span "6 units" at bounding box center [244, 587] width 57 height 13
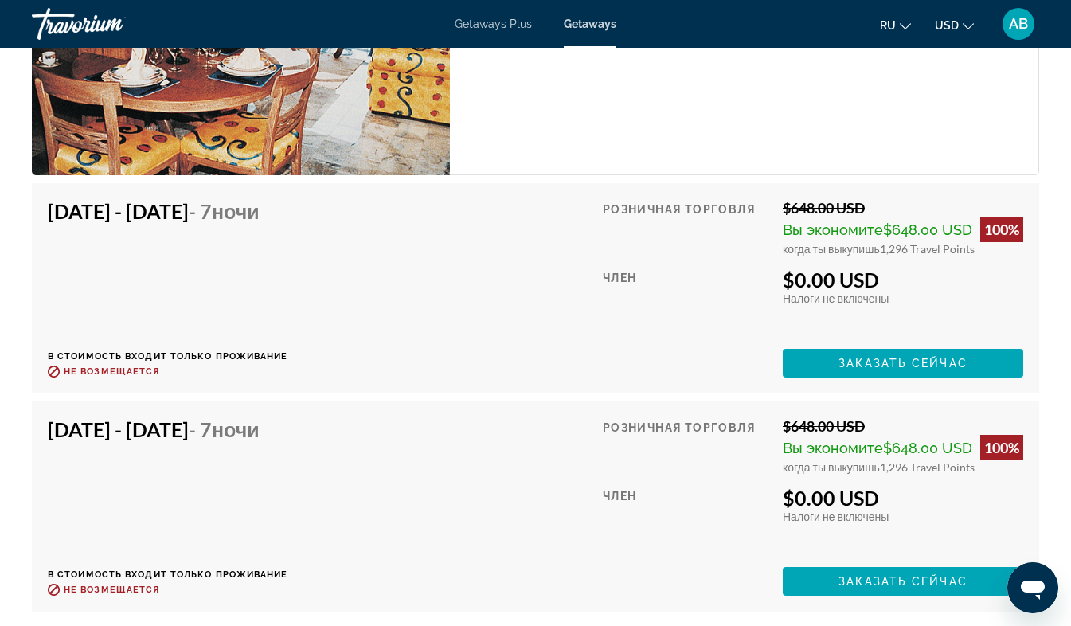
scroll to position [2712, 0]
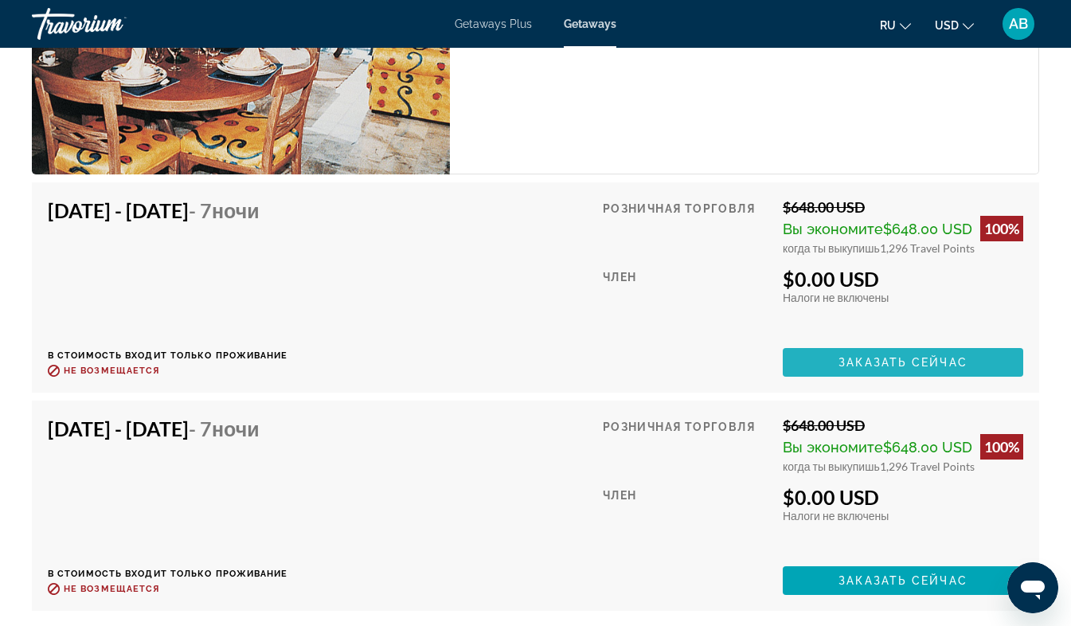
click at [911, 362] on span "Заказать сейчас" at bounding box center [902, 362] width 129 height 13
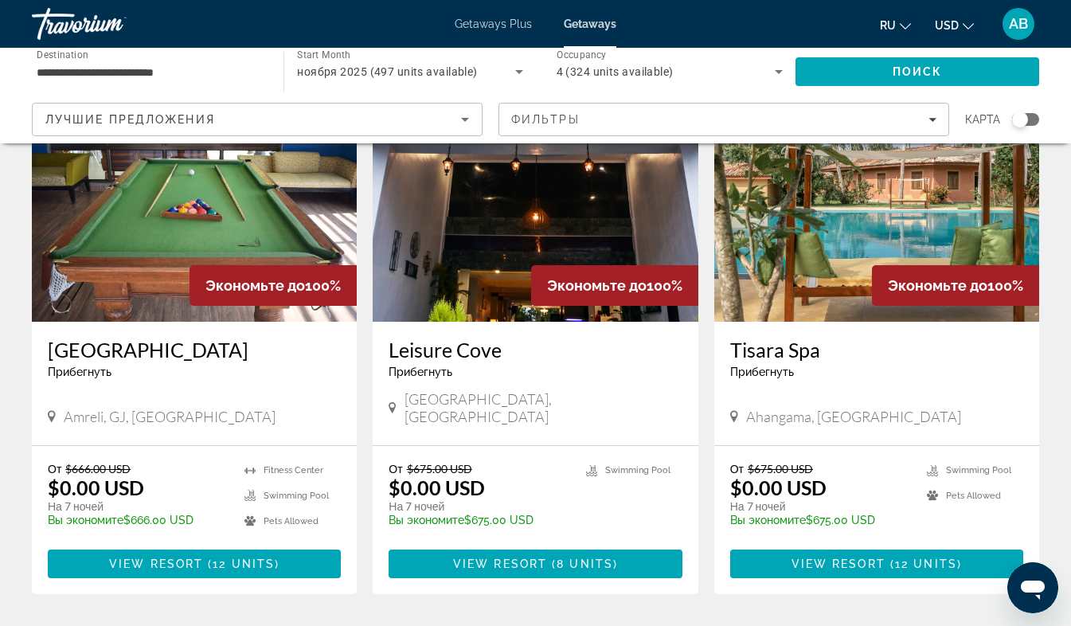
scroll to position [757, 0]
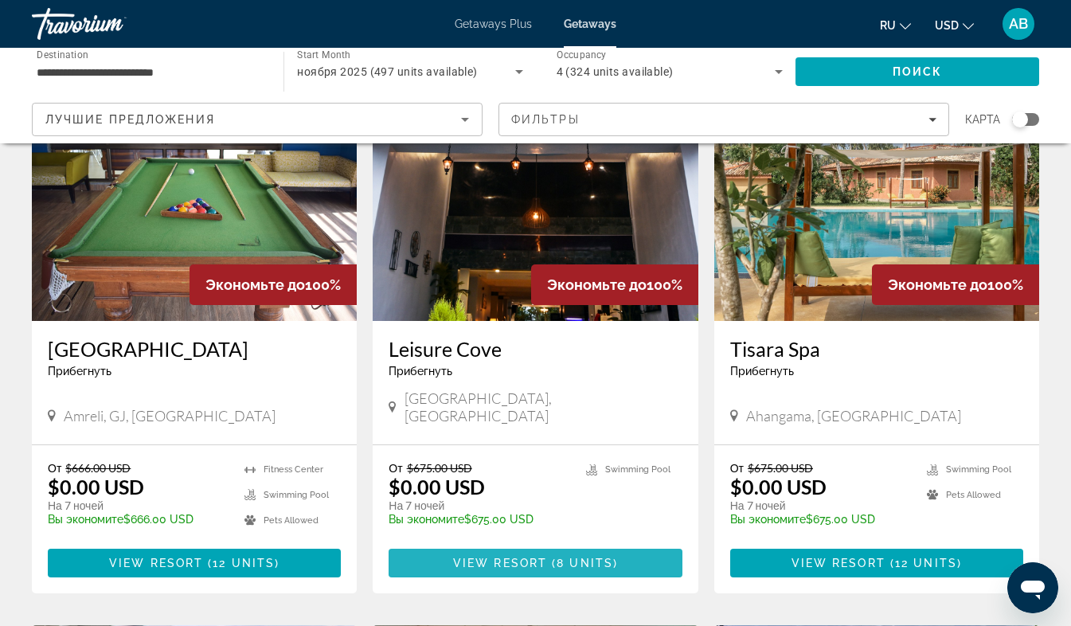
click at [541, 557] on span "View Resort" at bounding box center [500, 563] width 94 height 13
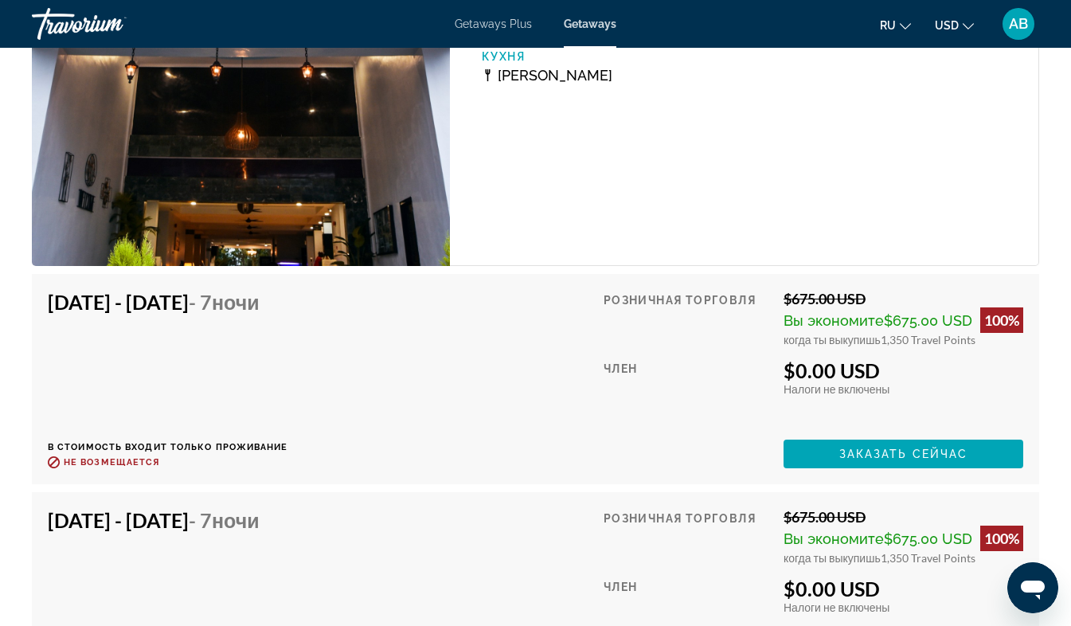
scroll to position [2921, 0]
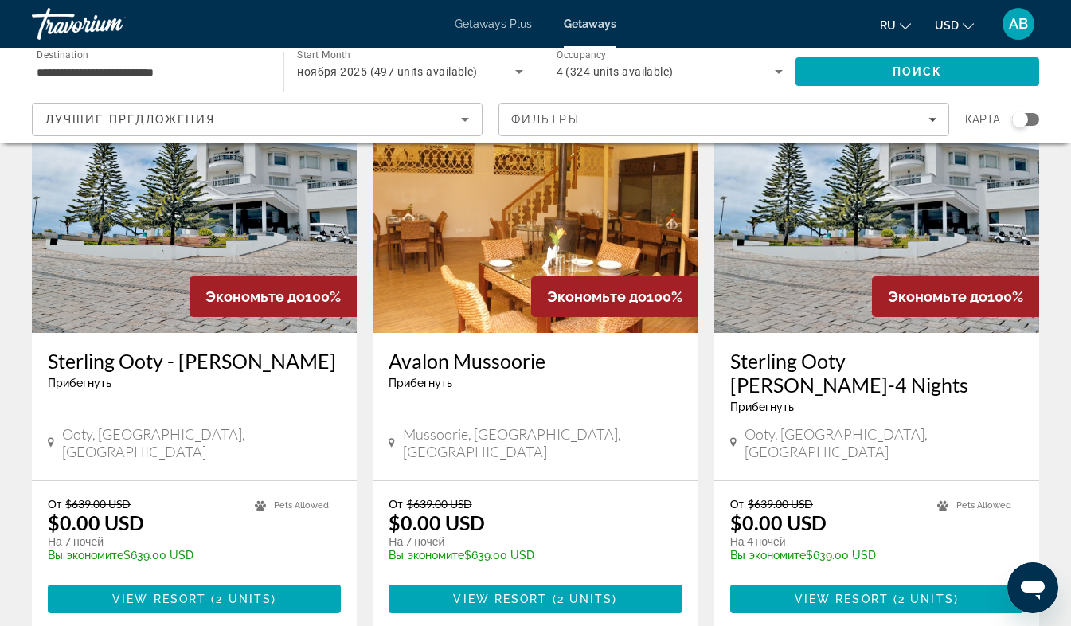
scroll to position [1953, 0]
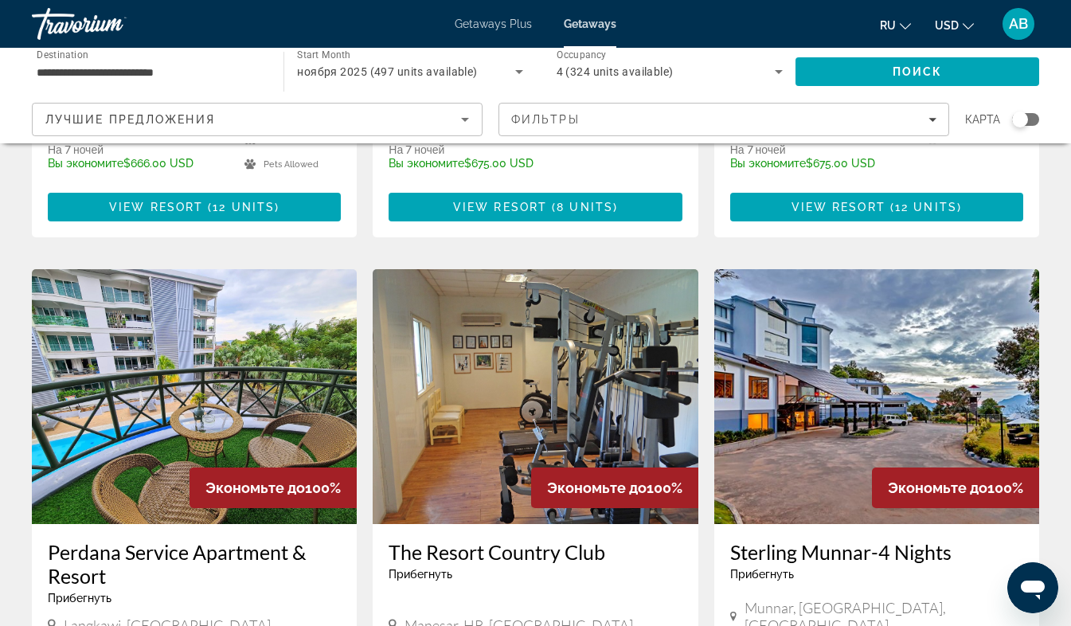
scroll to position [1112, 0]
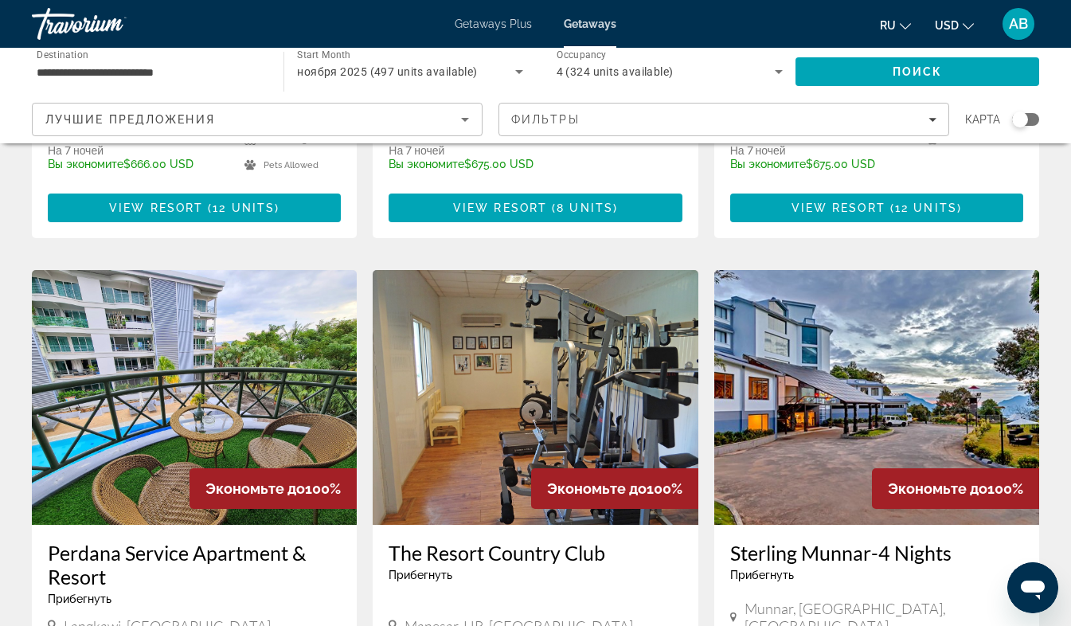
click at [450, 541] on h3 "The Resort Country Club" at bounding box center [535, 553] width 293 height 24
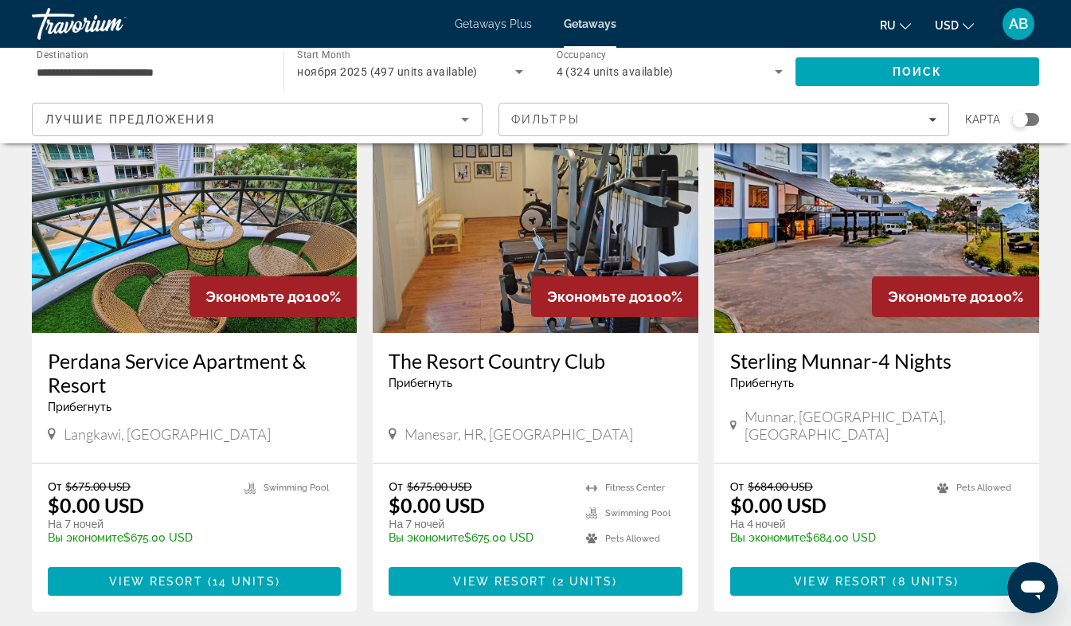
scroll to position [1305, 0]
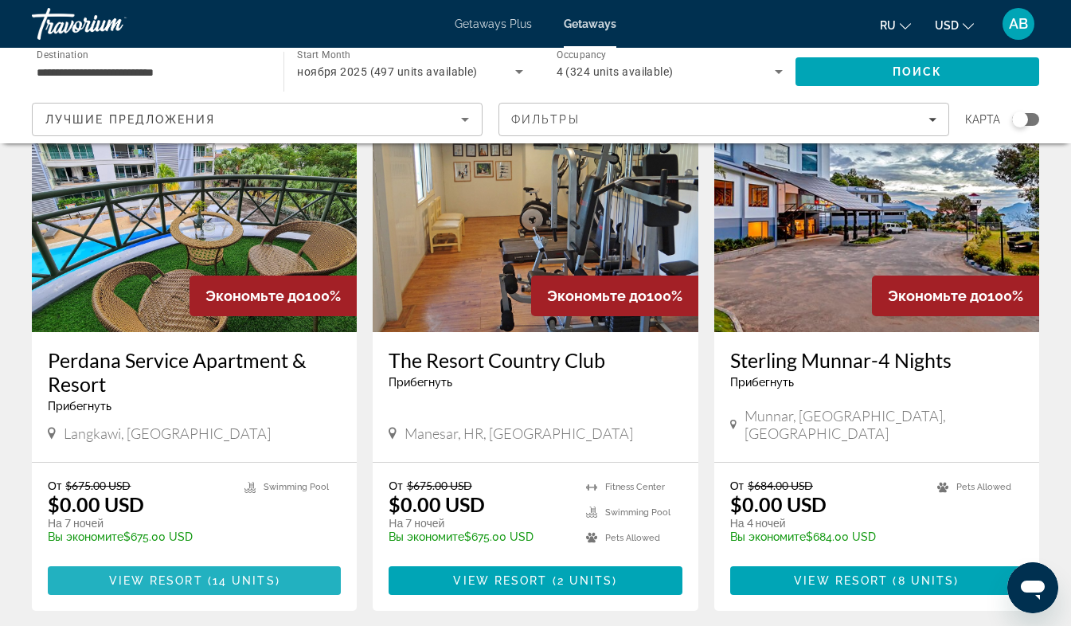
click at [240, 574] on span "14 units" at bounding box center [244, 580] width 63 height 13
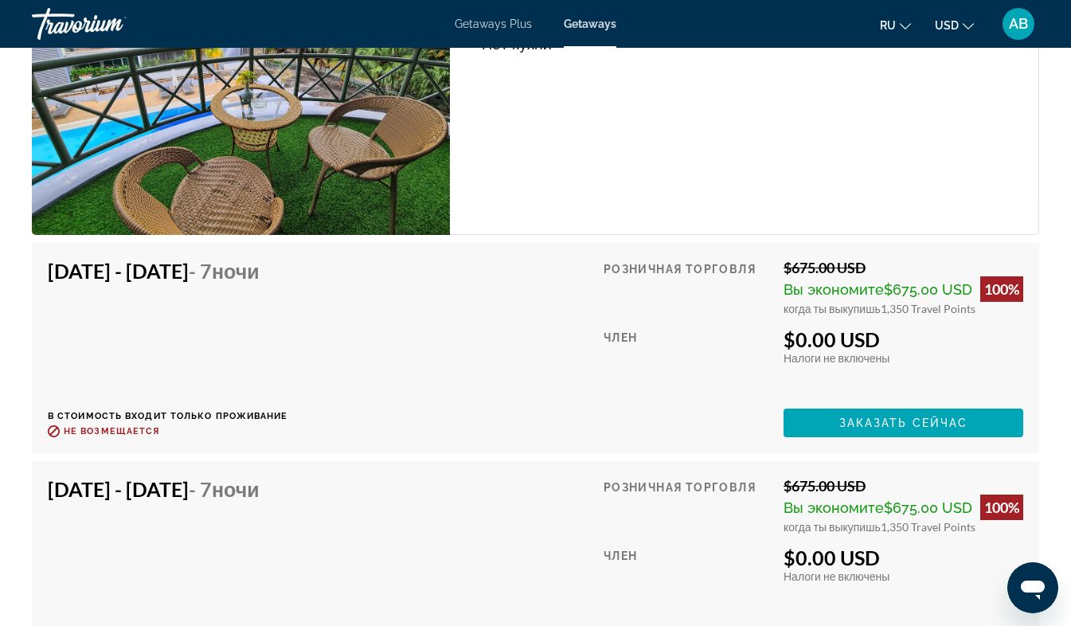
scroll to position [3040, 0]
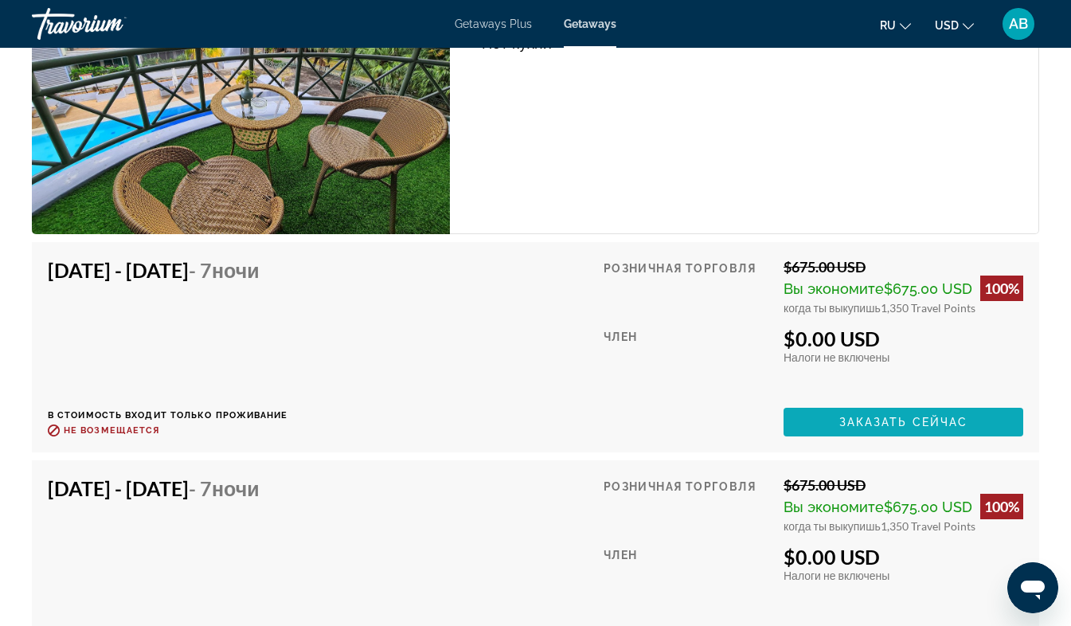
click at [887, 420] on span "Заказать сейчас" at bounding box center [903, 422] width 129 height 13
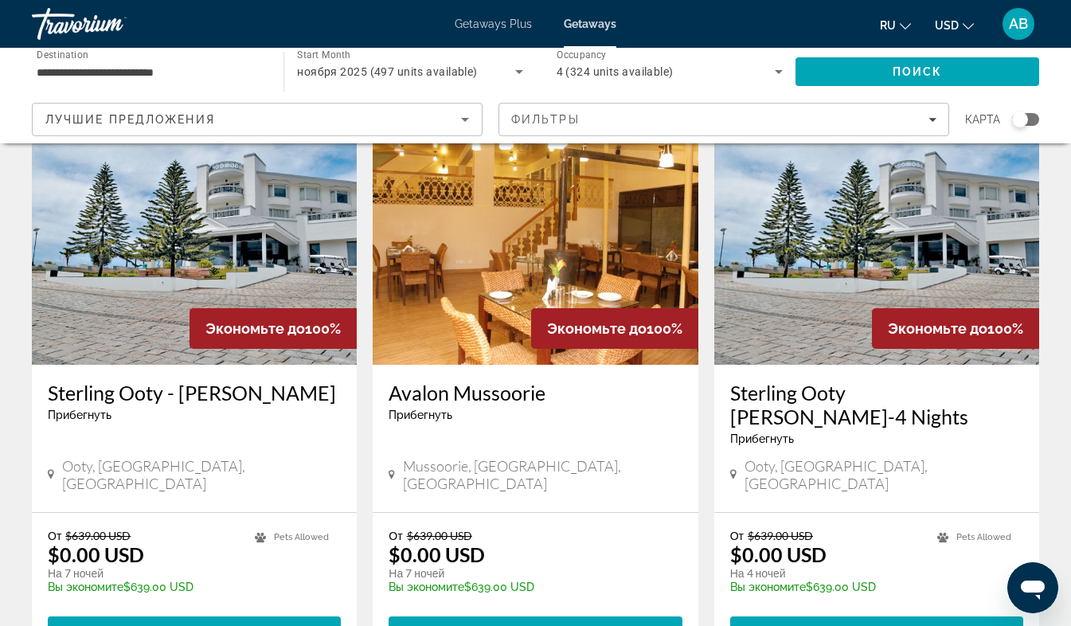
scroll to position [1921, 0]
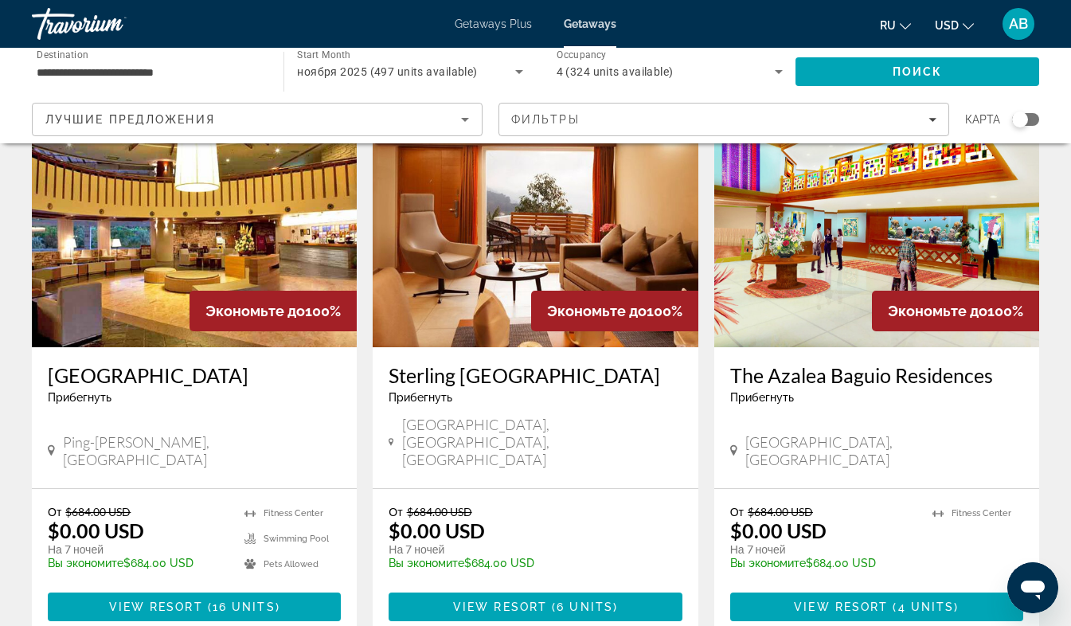
scroll to position [1860, 0]
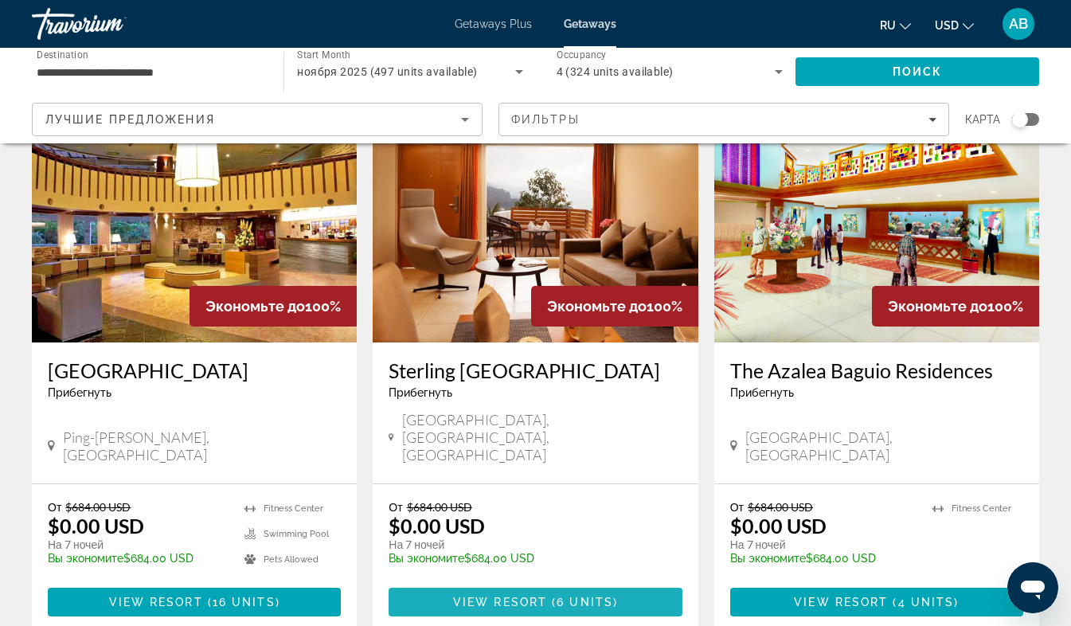
click at [450, 583] on span "Main content" at bounding box center [535, 602] width 293 height 38
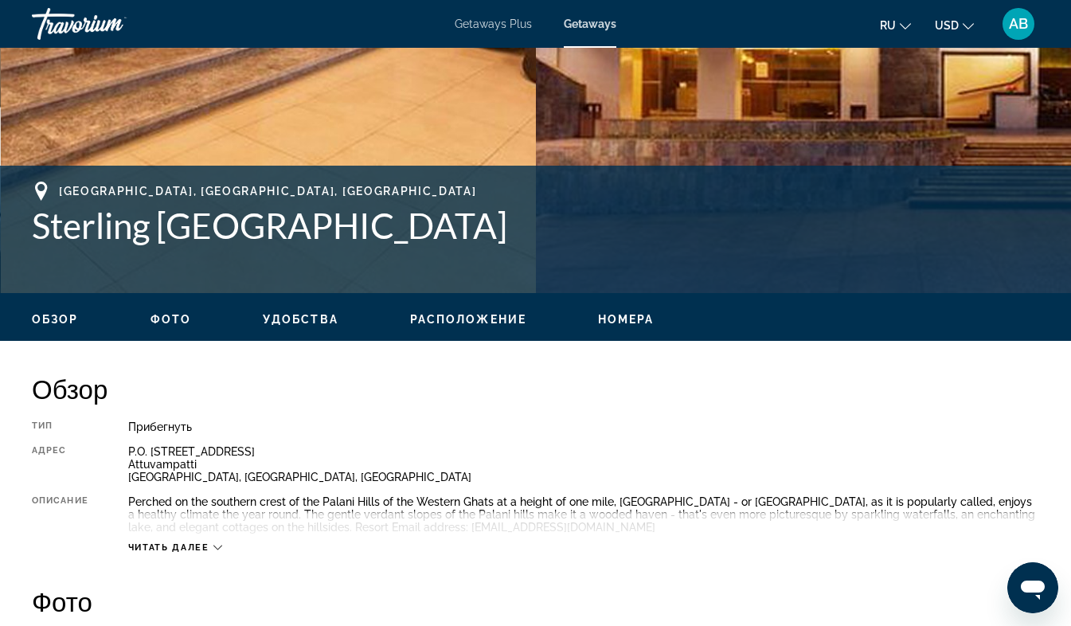
scroll to position [512, 0]
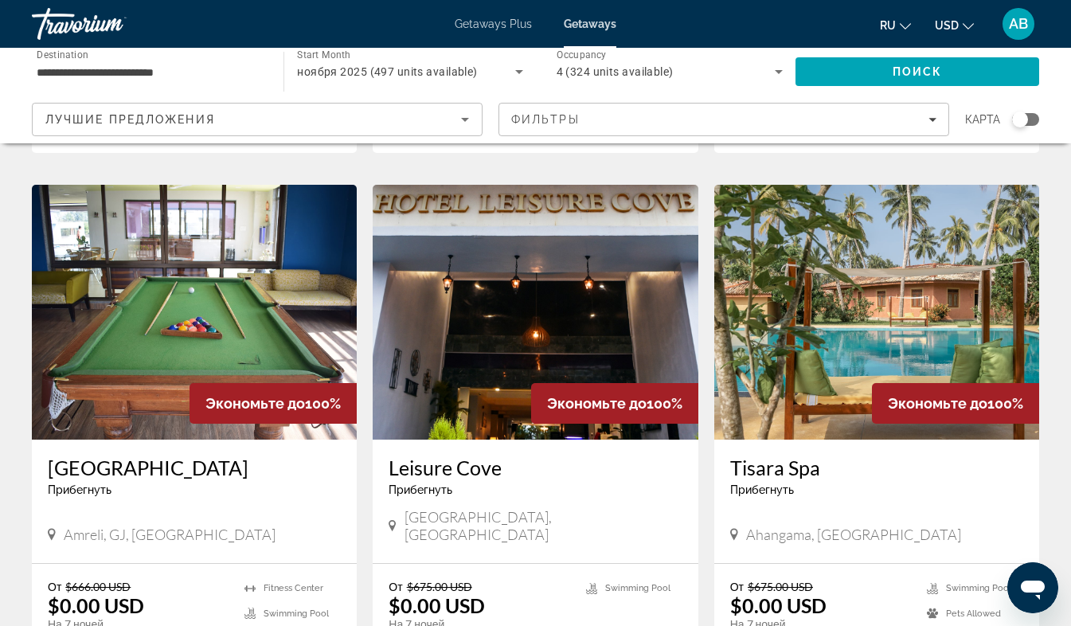
scroll to position [645, 0]
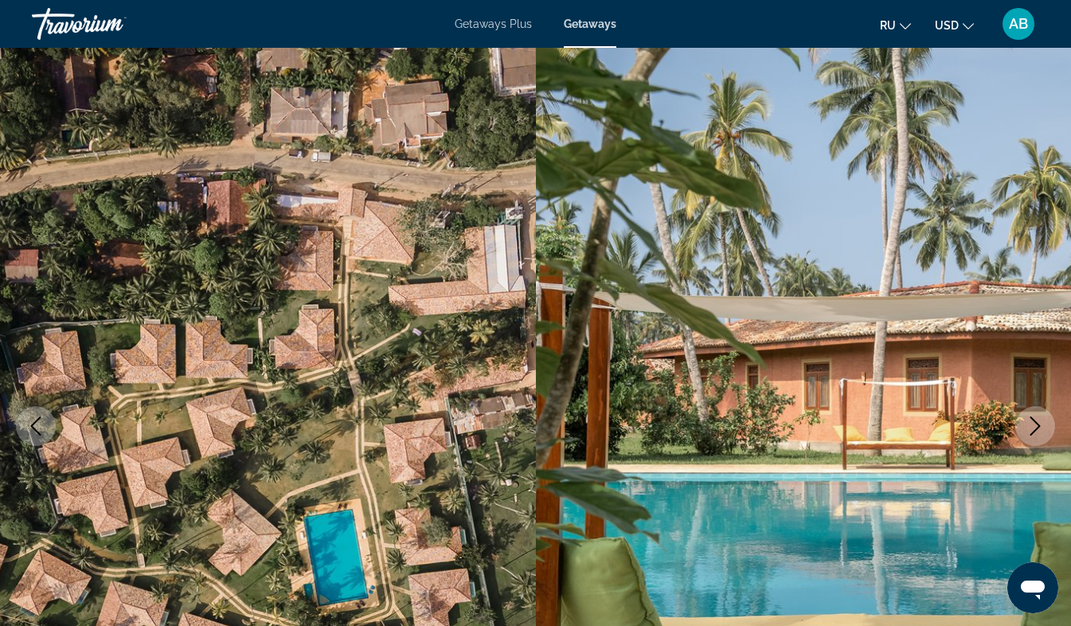
click at [1036, 420] on icon "Next image" at bounding box center [1035, 425] width 19 height 19
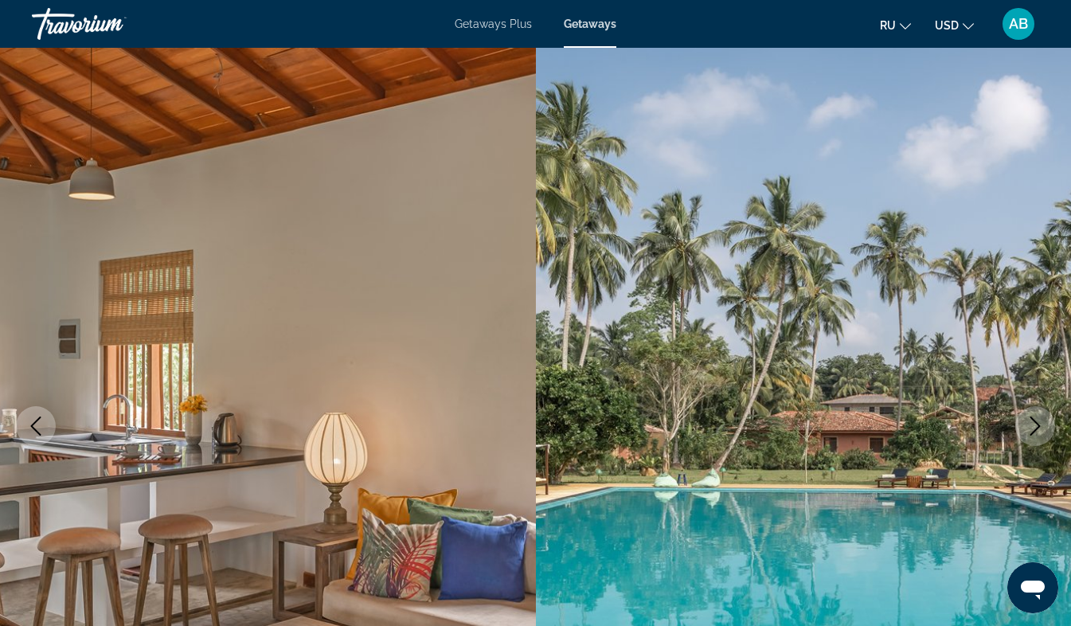
click at [1036, 420] on icon "Next image" at bounding box center [1035, 425] width 19 height 19
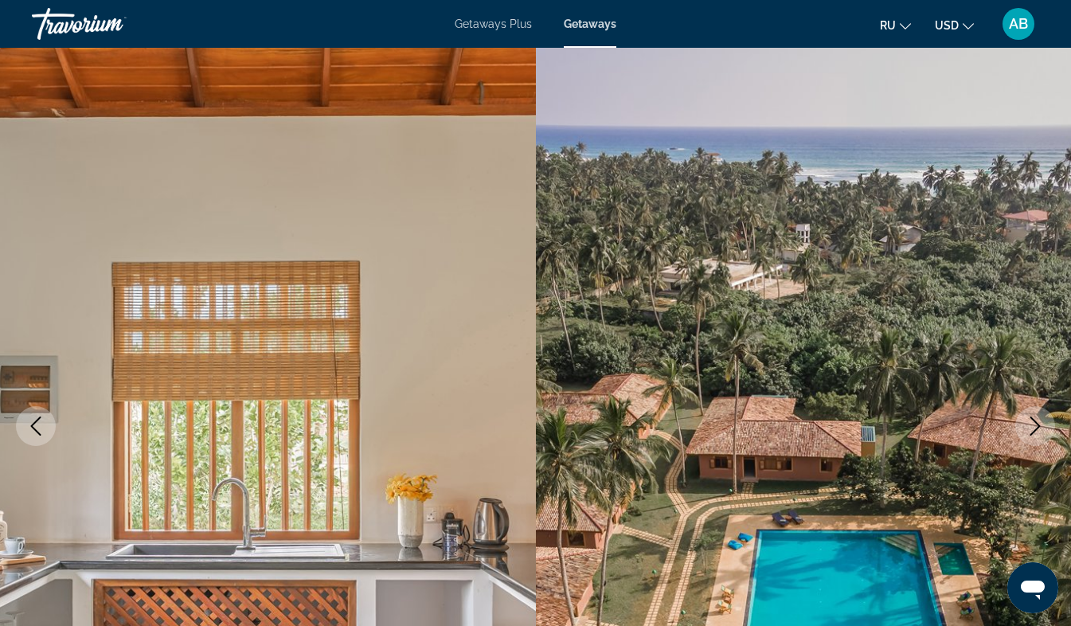
click at [1036, 420] on icon "Next image" at bounding box center [1035, 425] width 19 height 19
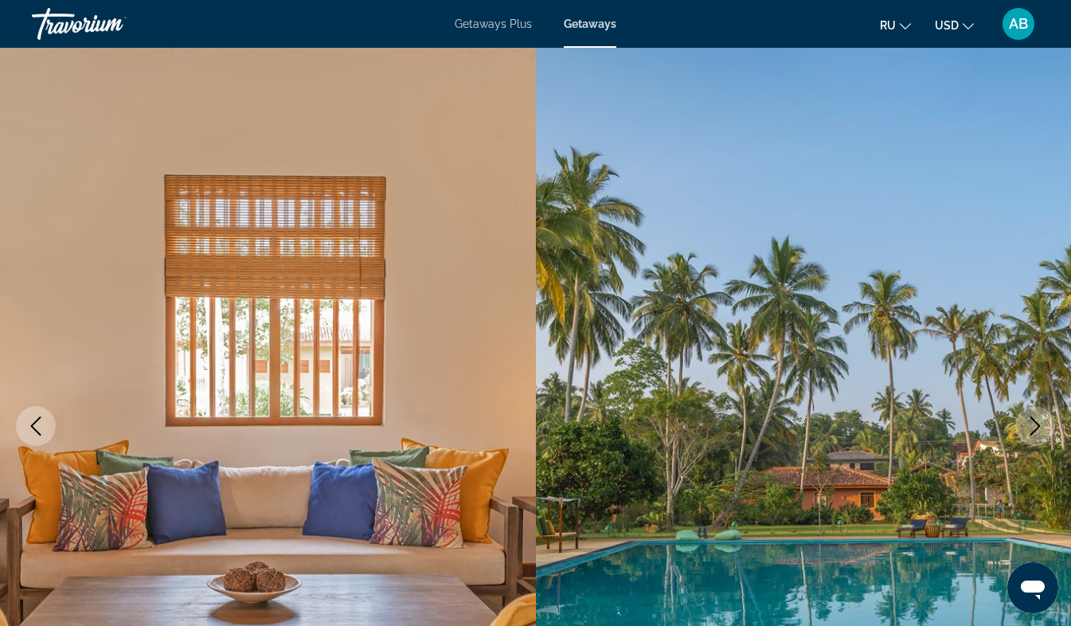
click at [1036, 420] on icon "Next image" at bounding box center [1035, 425] width 19 height 19
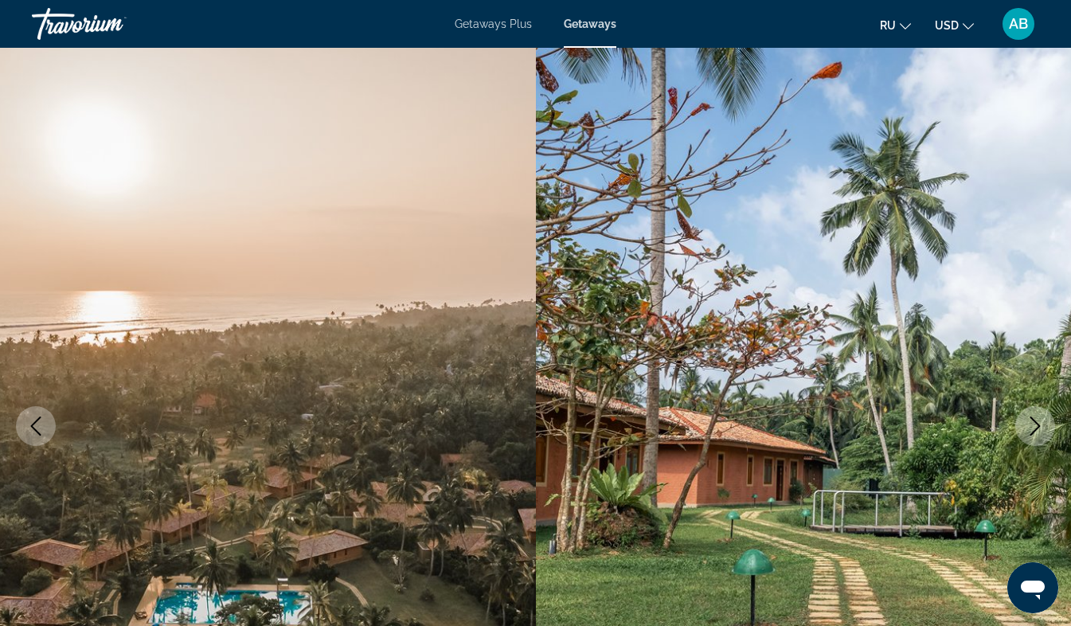
click at [1036, 420] on icon "Next image" at bounding box center [1035, 425] width 19 height 19
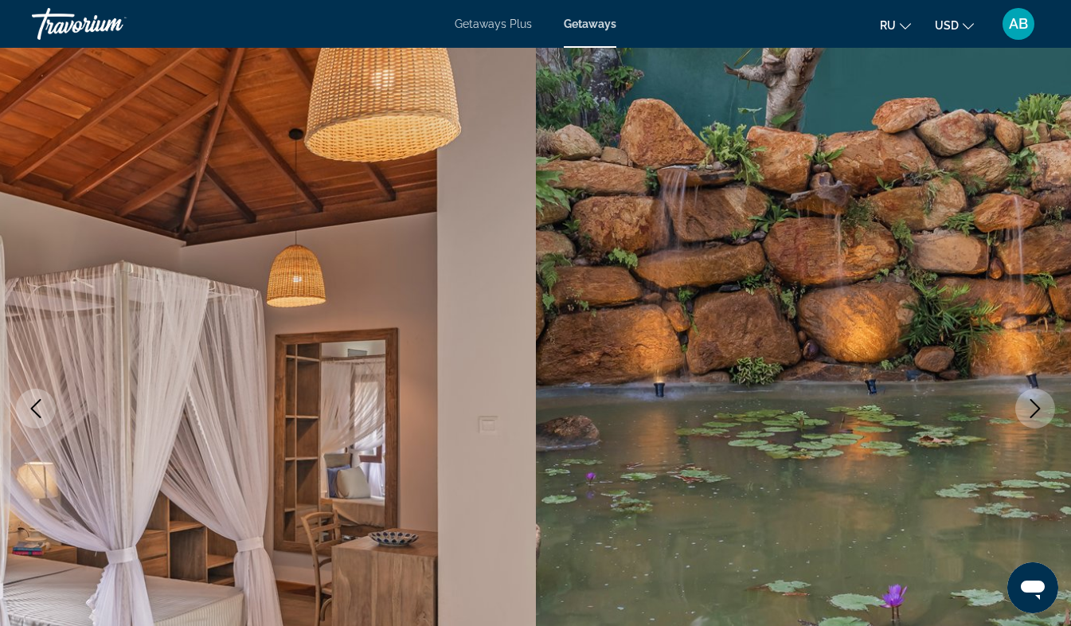
scroll to position [18, 0]
click at [1035, 416] on icon "Next image" at bounding box center [1035, 407] width 19 height 19
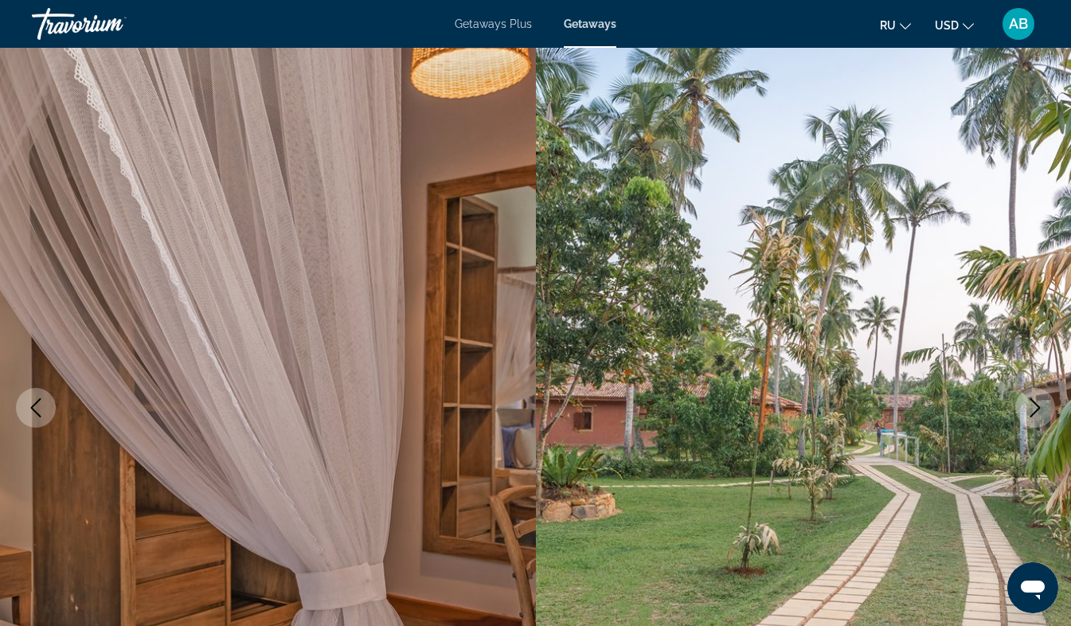
click at [1035, 407] on icon "Next image" at bounding box center [1035, 407] width 19 height 19
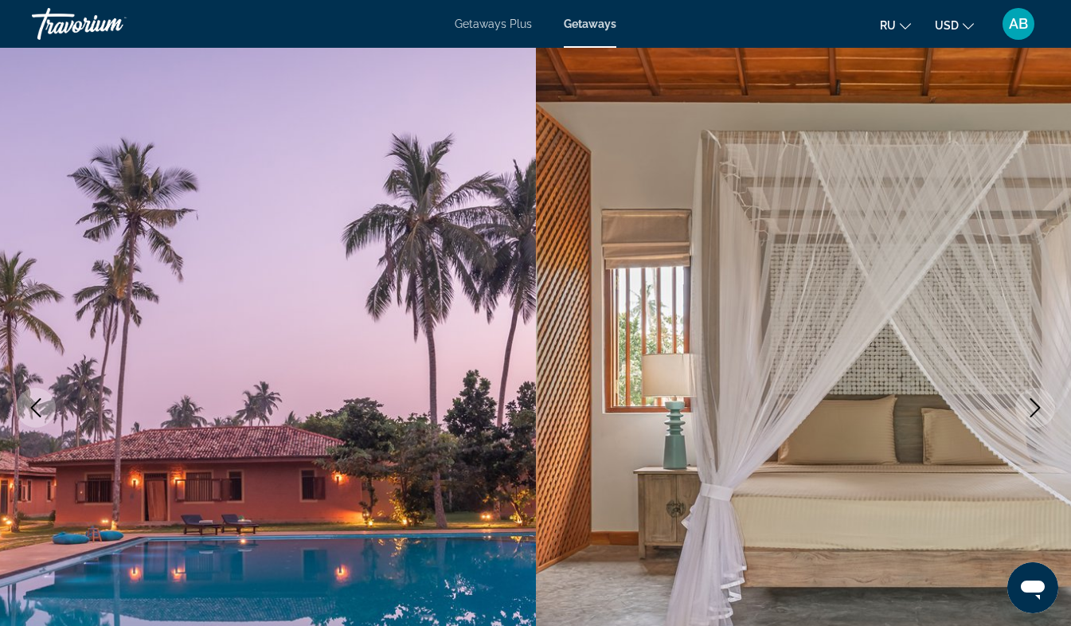
click at [1035, 407] on icon "Next image" at bounding box center [1035, 407] width 19 height 19
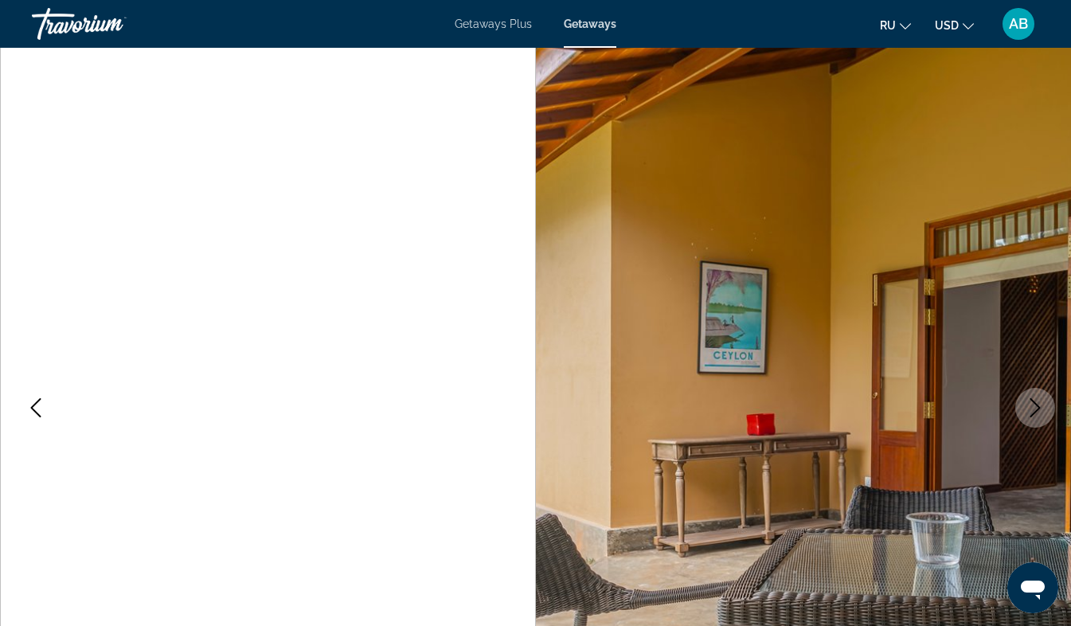
click at [1035, 407] on icon "Next image" at bounding box center [1035, 407] width 19 height 19
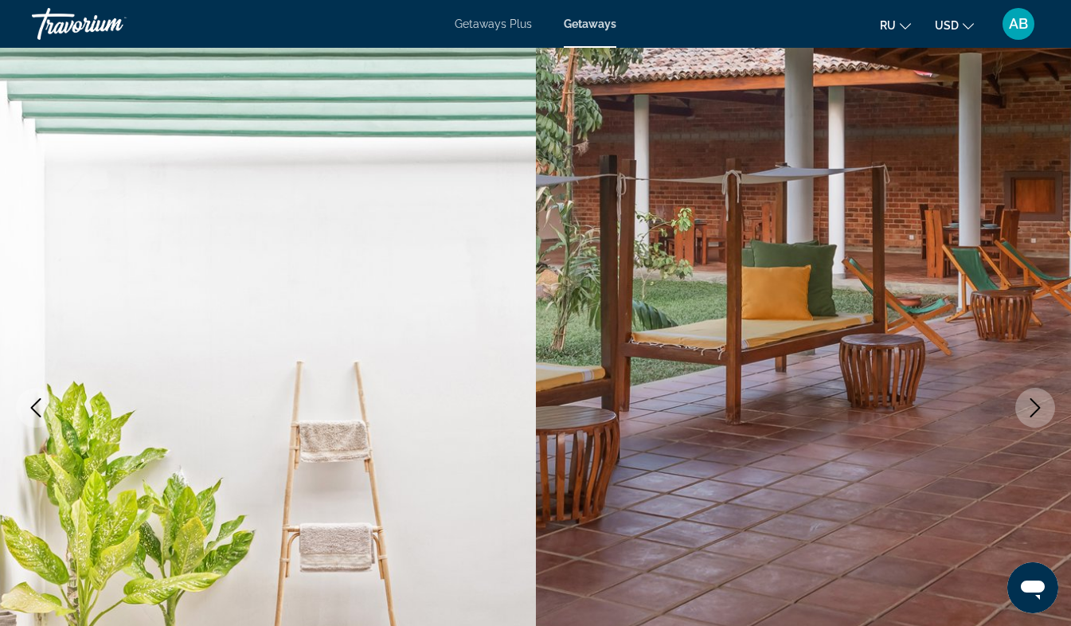
click at [1035, 407] on icon "Next image" at bounding box center [1035, 407] width 19 height 19
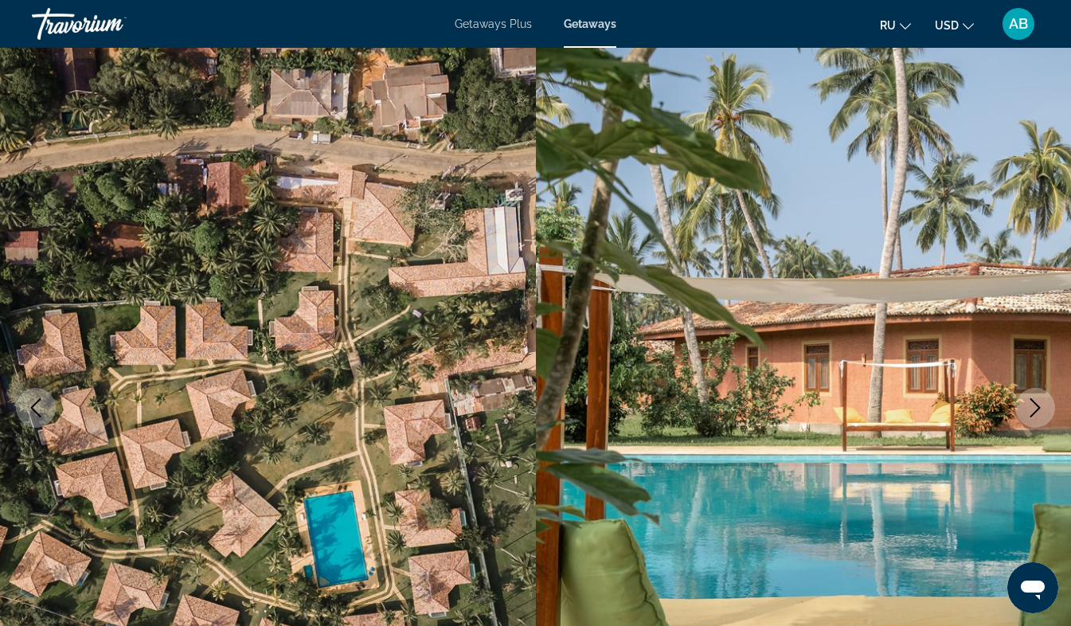
click at [1035, 407] on icon "Next image" at bounding box center [1035, 407] width 19 height 19
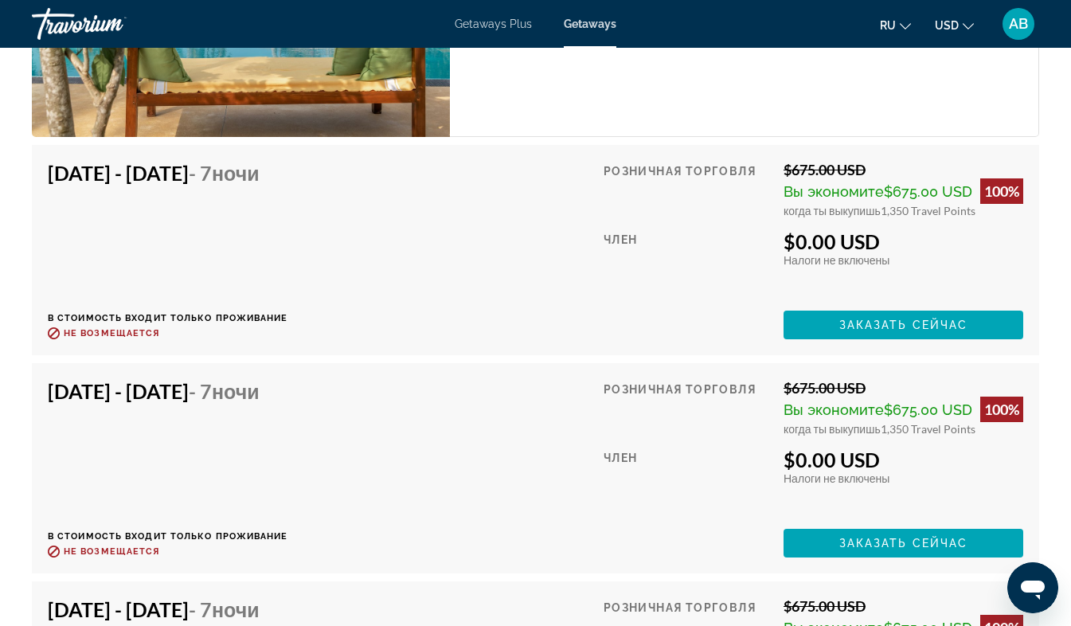
scroll to position [3126, 0]
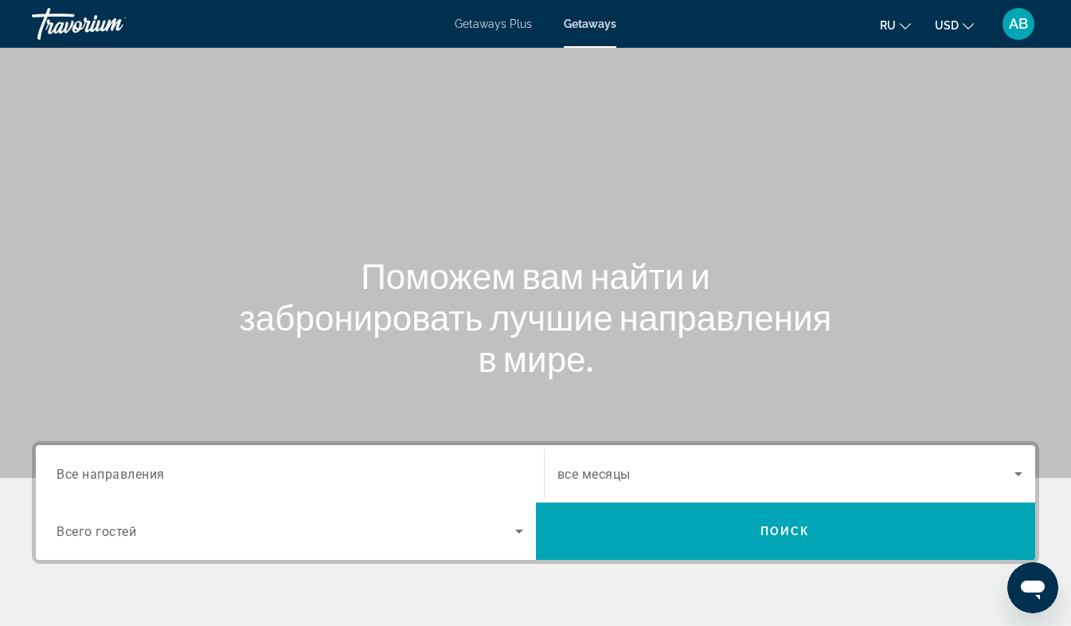
click at [492, 25] on span "Getaways Plus" at bounding box center [493, 24] width 77 height 13
click at [492, 25] on span "Getaways Plus" at bounding box center [494, 24] width 78 height 13
